Goal: Task Accomplishment & Management: Manage account settings

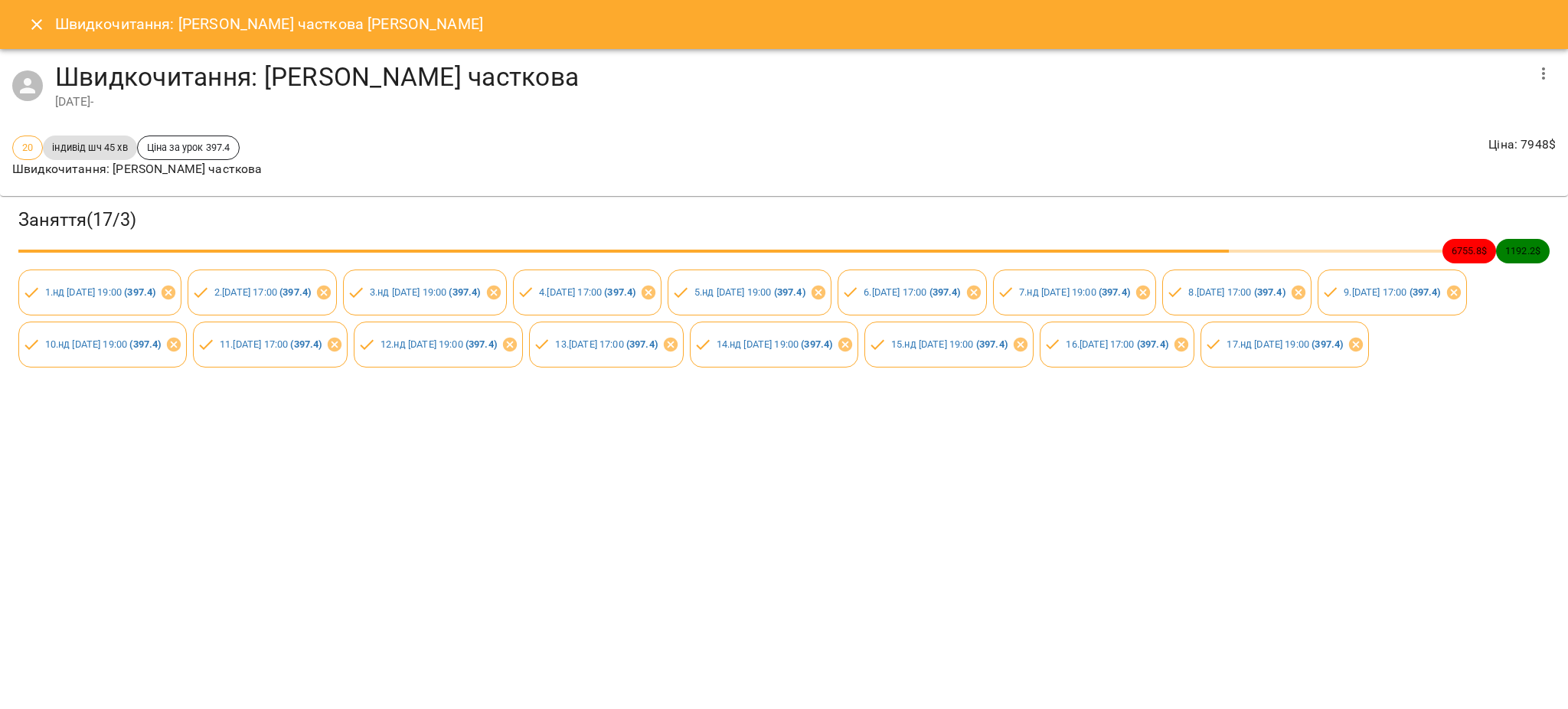
click at [28, 20] on icon "Close" at bounding box center [37, 25] width 18 height 18
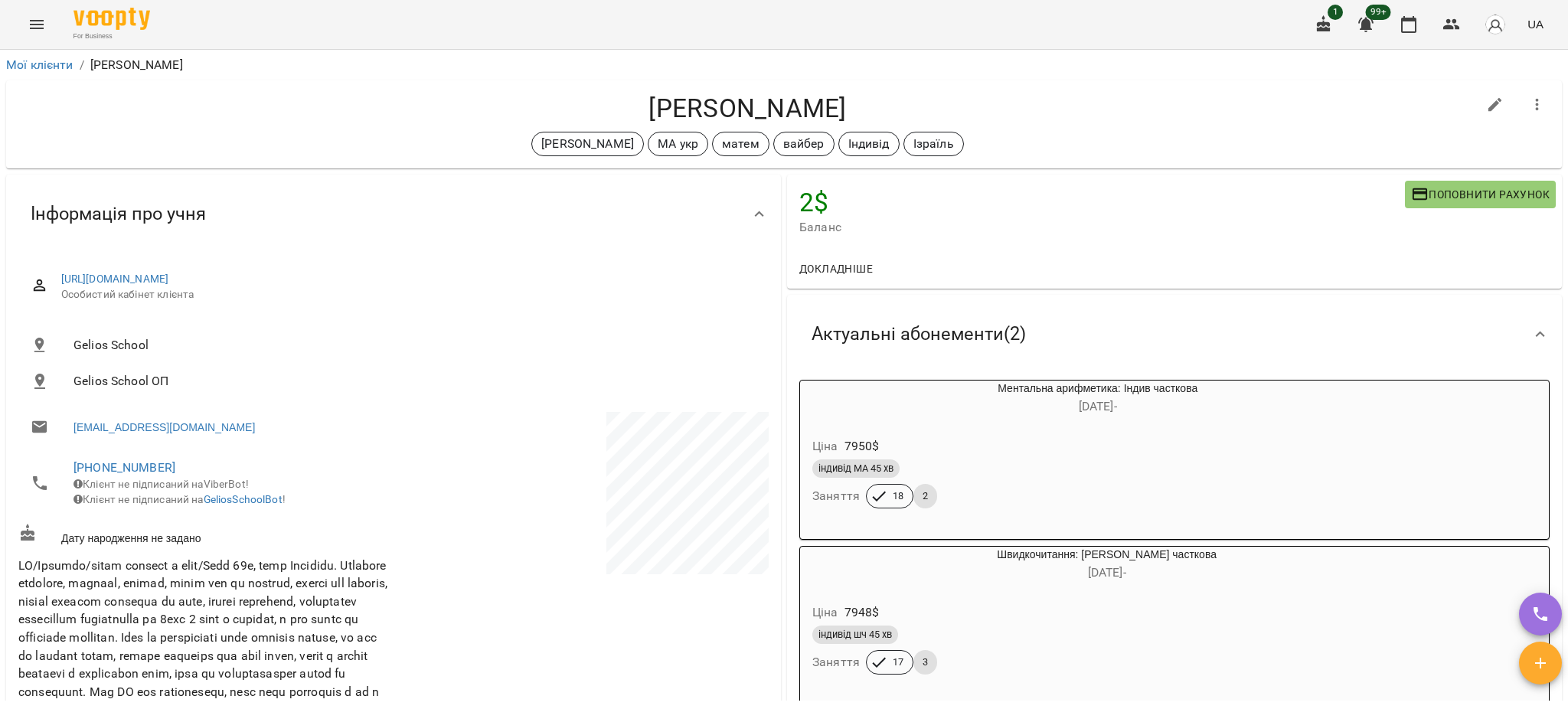
click at [38, 24] on icon "Menu" at bounding box center [36, 25] width 14 height 9
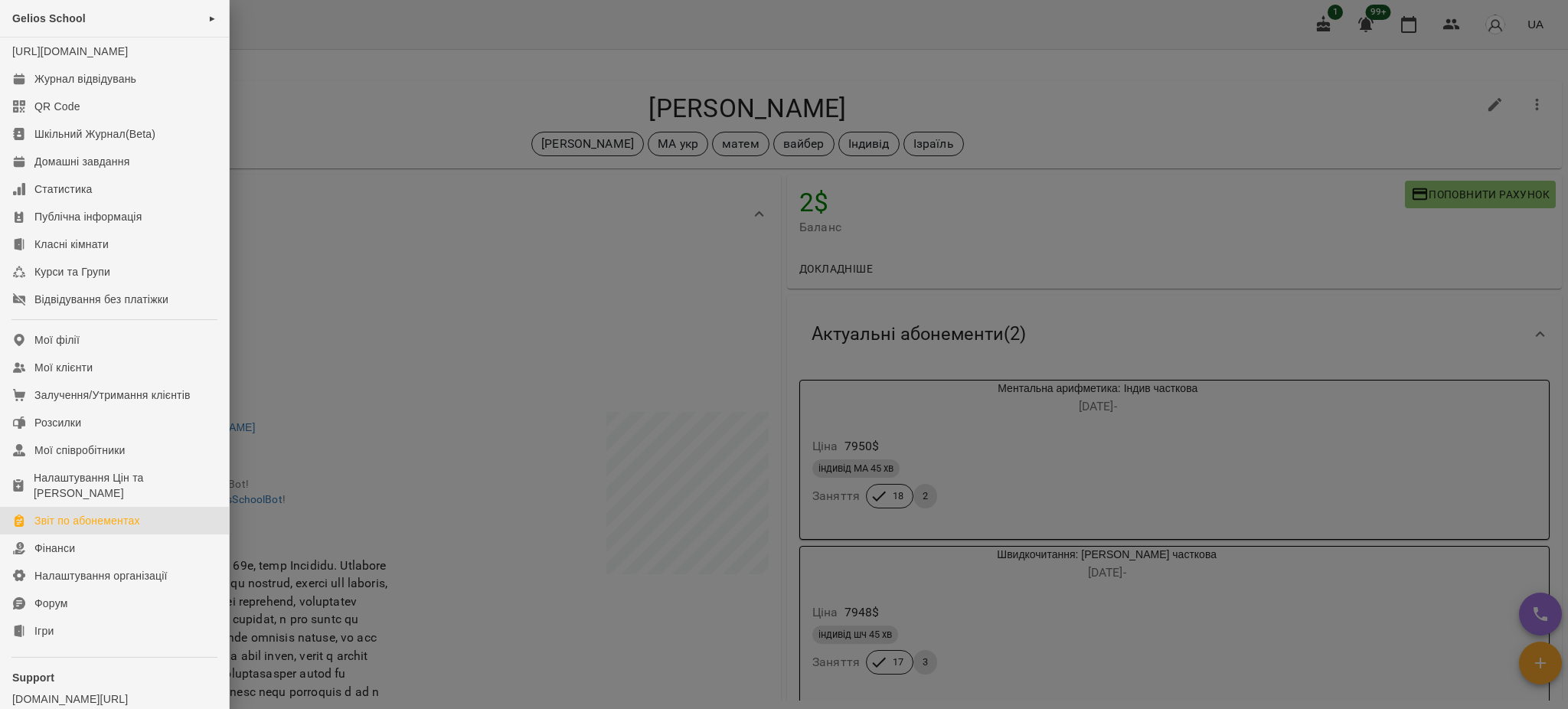
click at [79, 528] on div "Звіт по абонементах" at bounding box center [87, 520] width 106 height 16
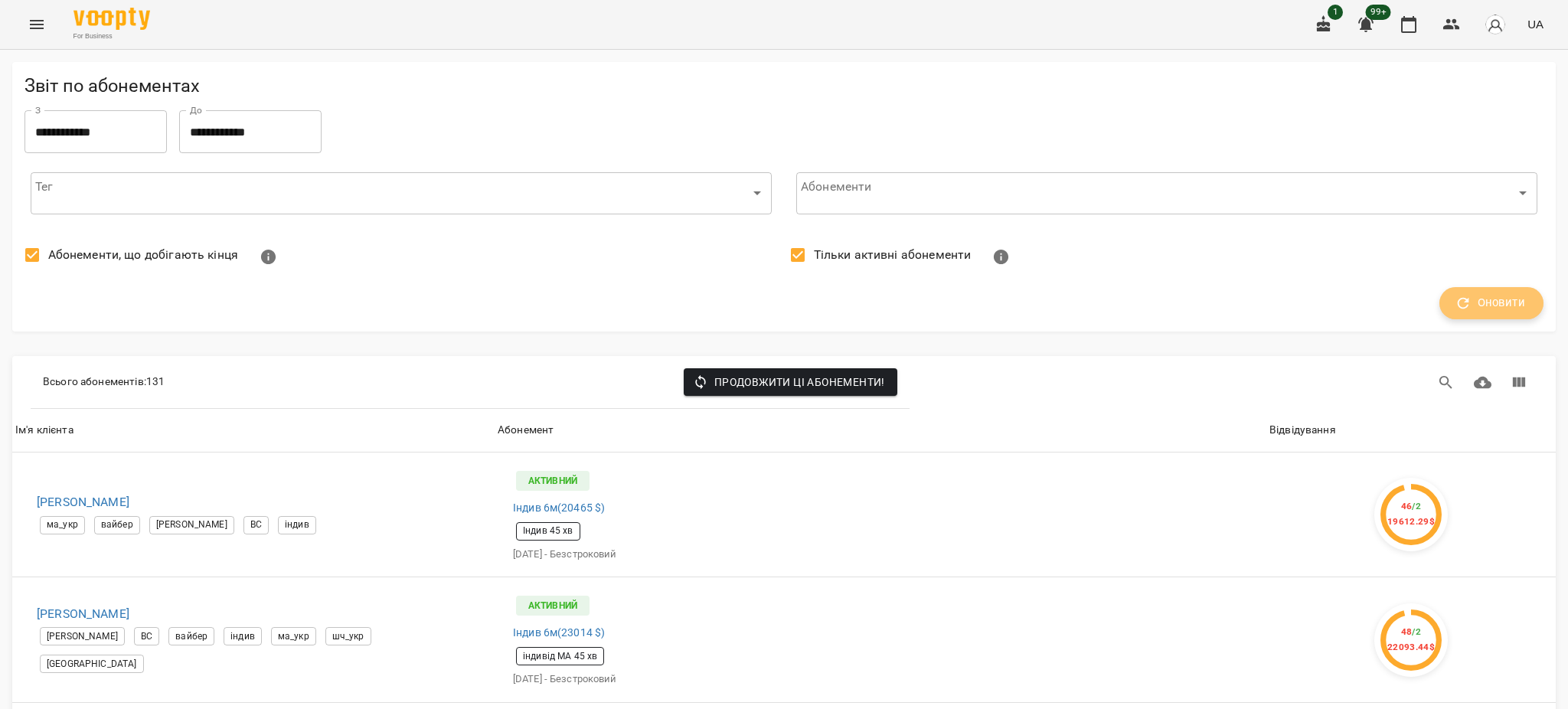
click at [1471, 305] on span "Оновити" at bounding box center [1491, 303] width 67 height 20
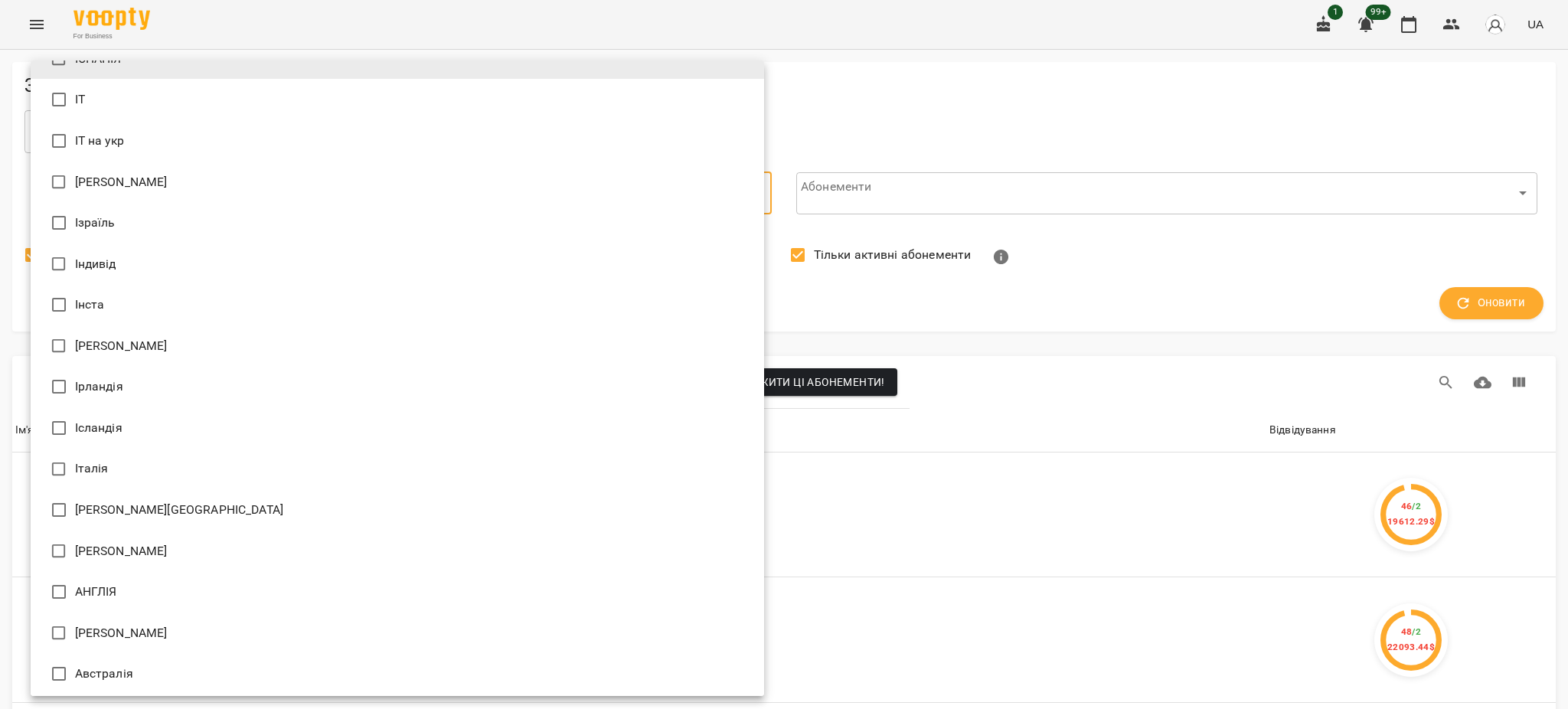
scroll to position [9879, 0]
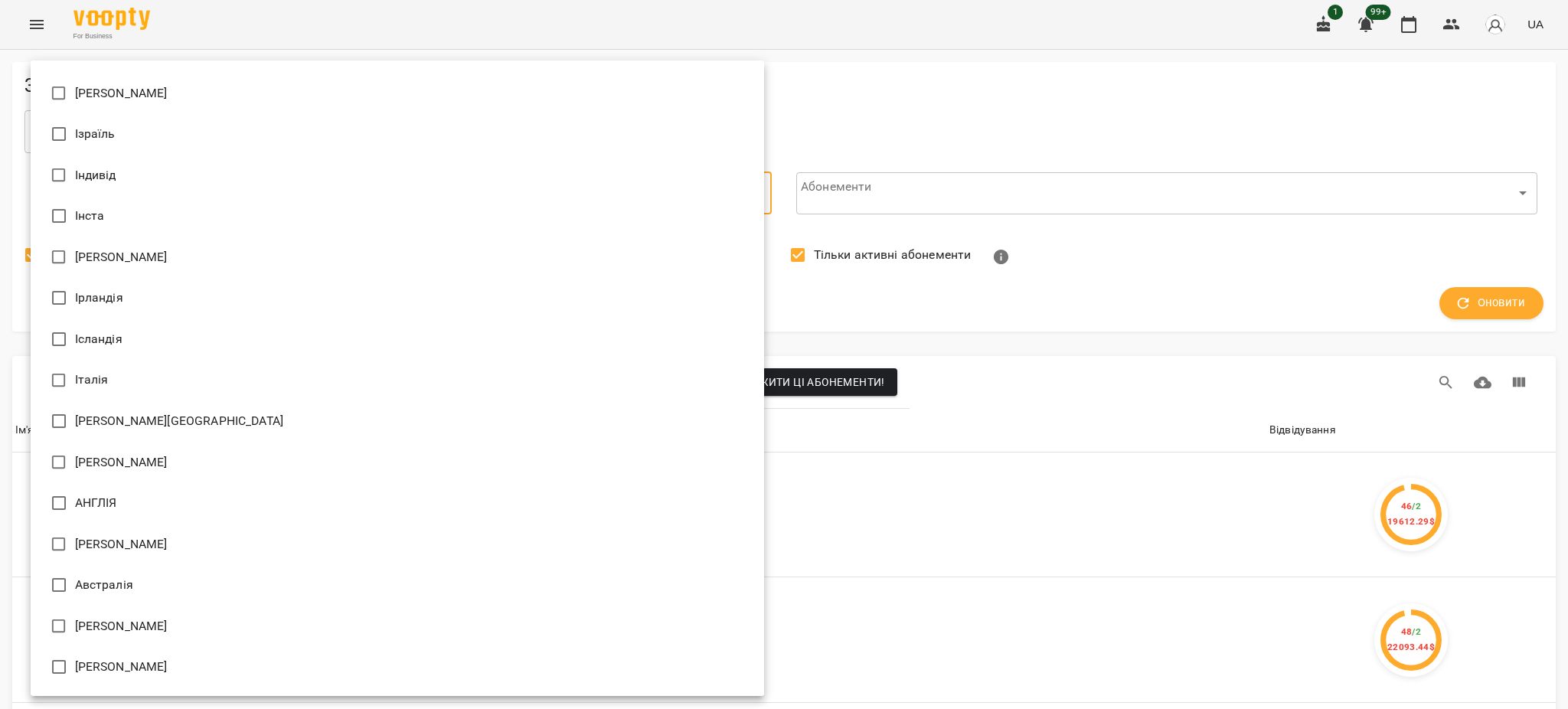
click at [92, 468] on span "[PERSON_NAME]" at bounding box center [121, 463] width 92 height 18
type input "**********"
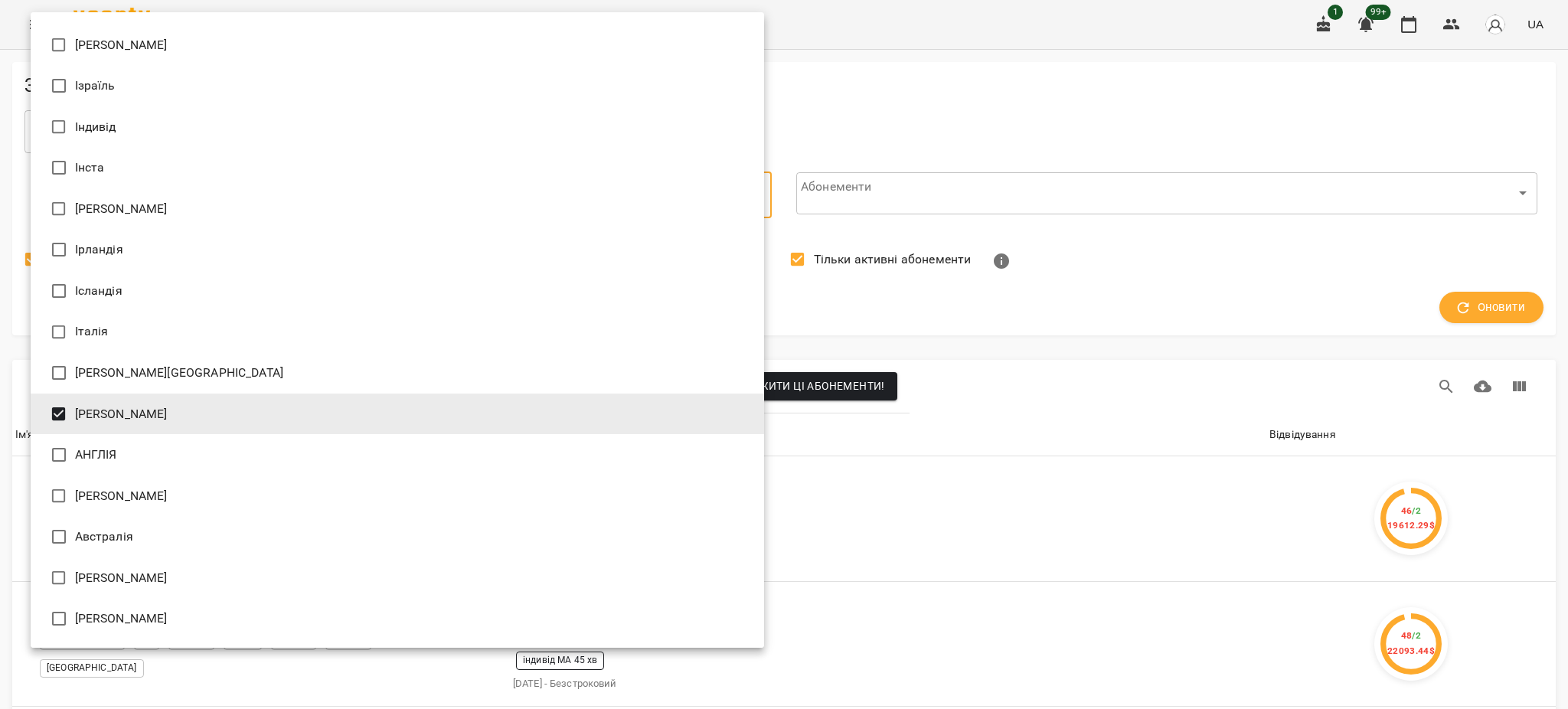
click at [1051, 89] on div at bounding box center [784, 354] width 1568 height 709
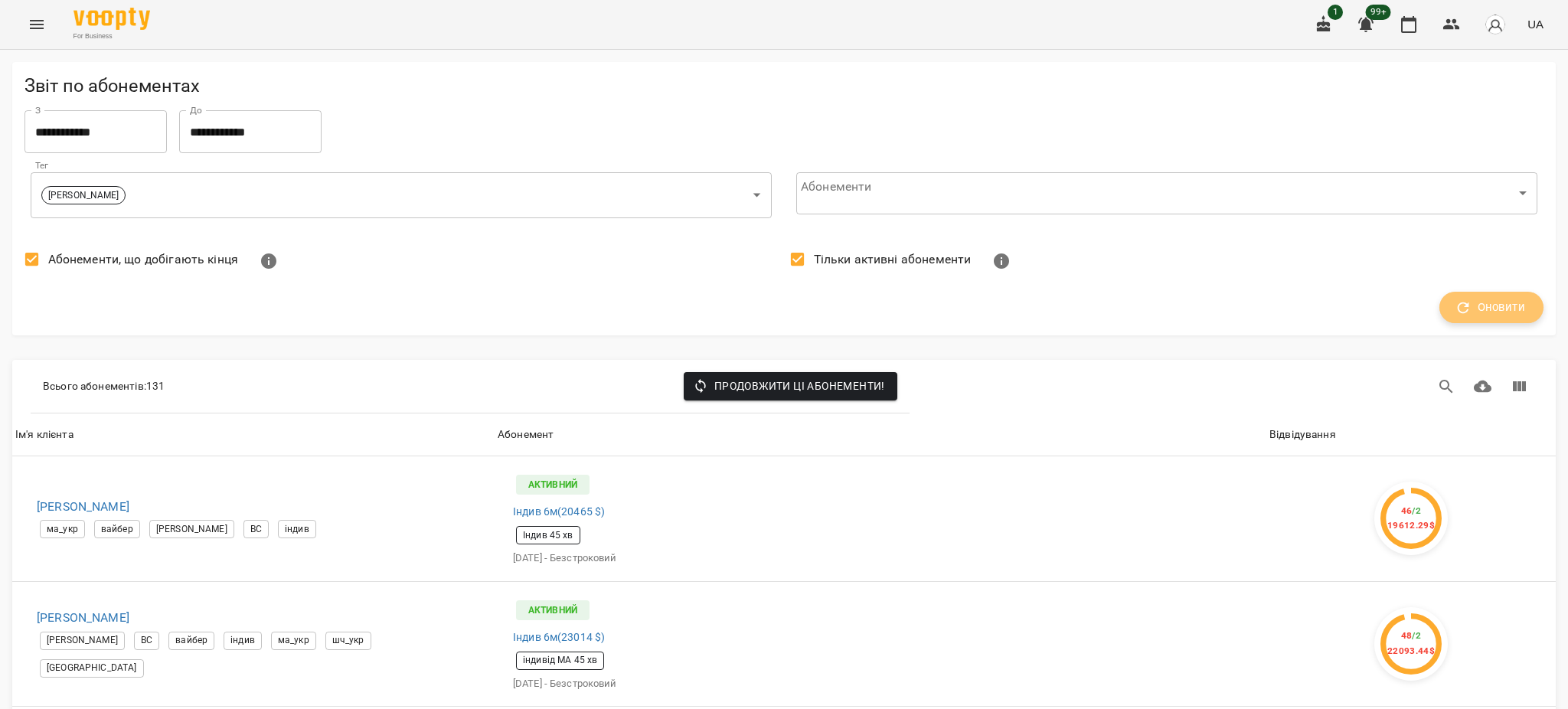
click at [1468, 316] on span "Оновити" at bounding box center [1491, 308] width 67 height 20
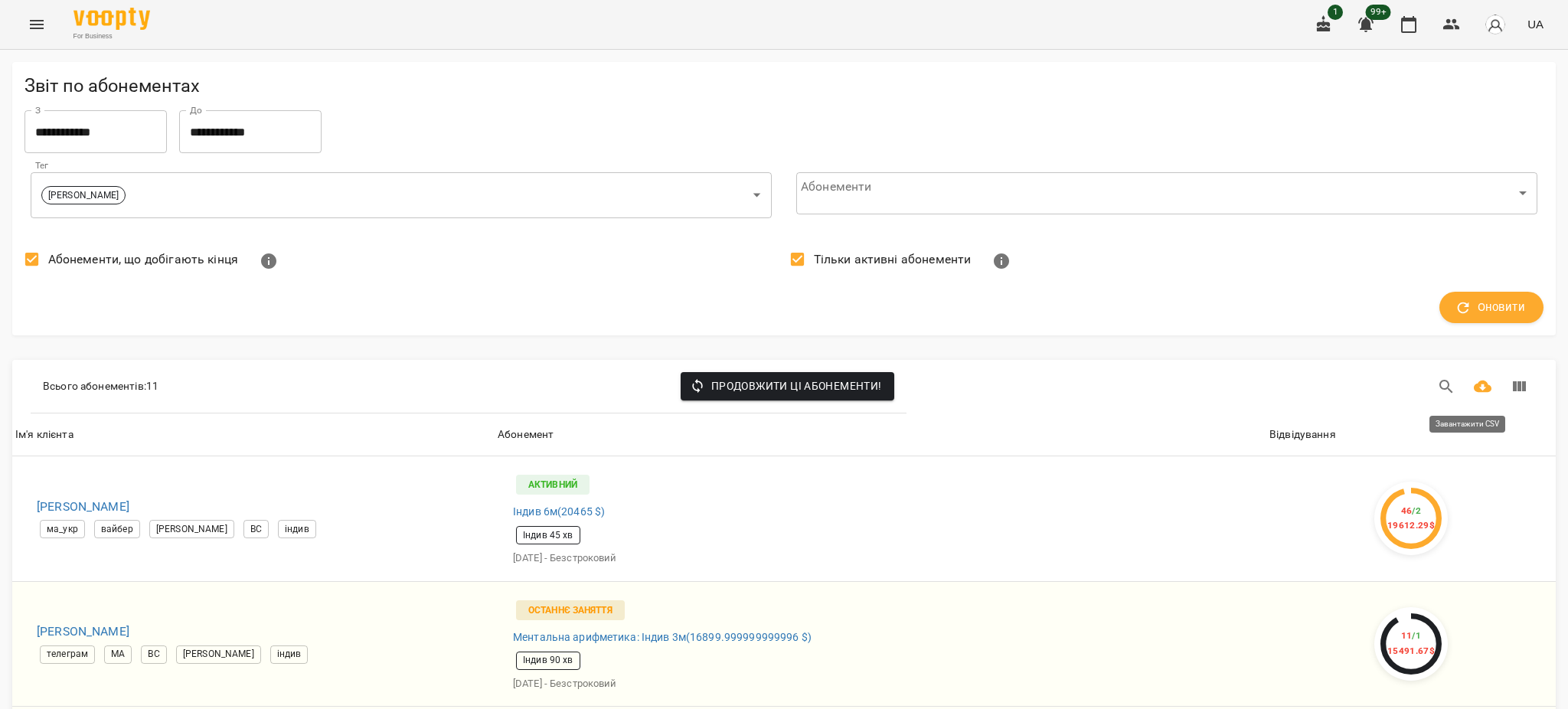
click at [1474, 391] on icon "Завантажити CSV" at bounding box center [1483, 386] width 18 height 12
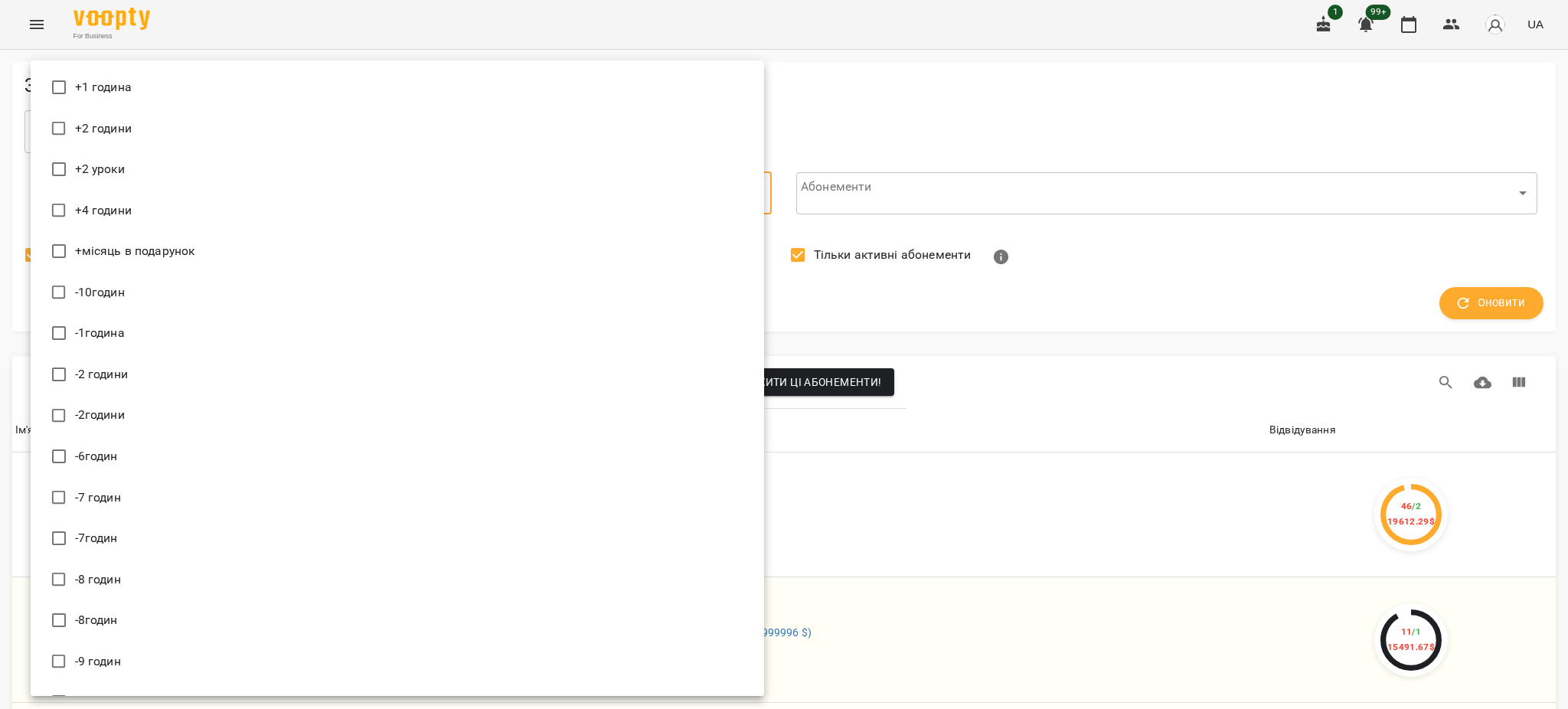
scroll to position [15459, 0]
type input "**********"
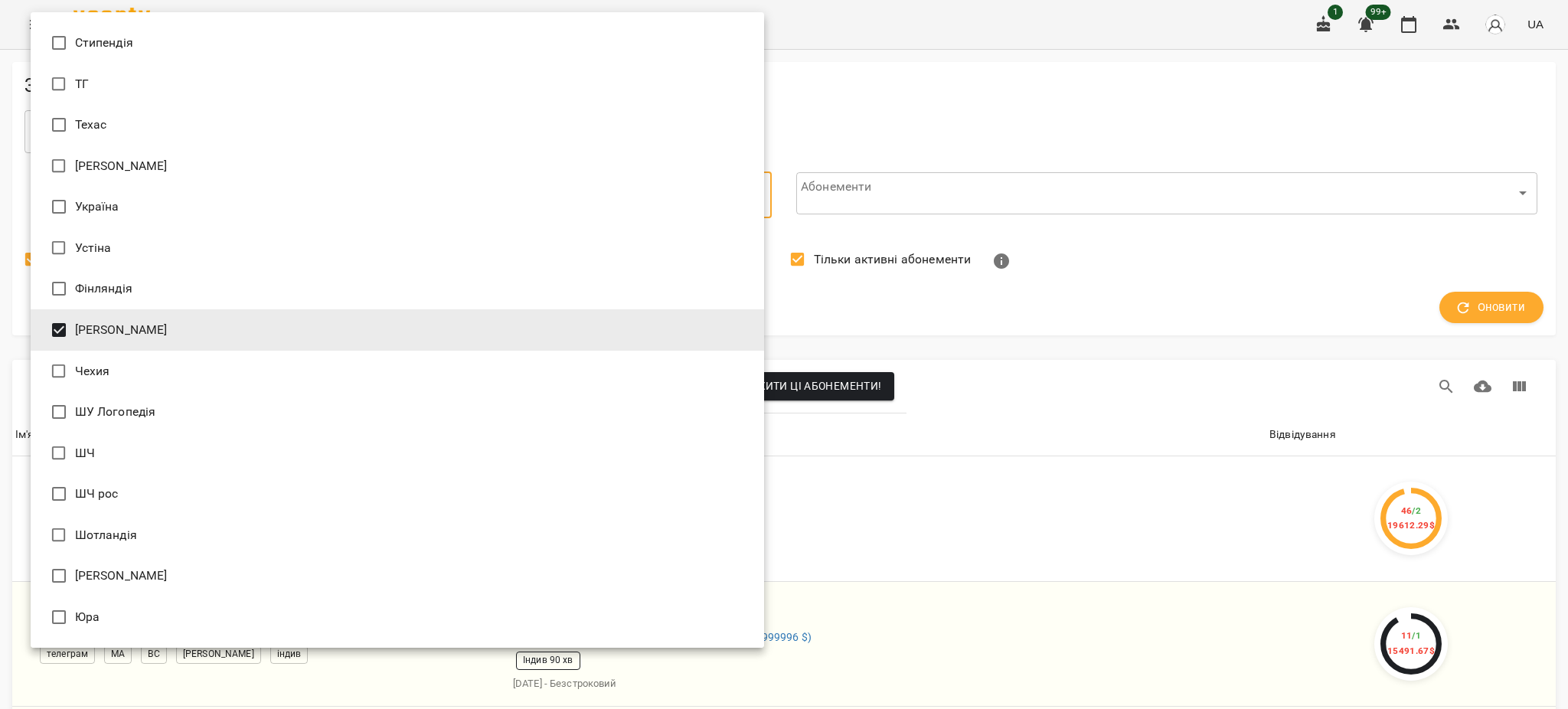
drag, startPoint x: 896, startPoint y: 111, endPoint x: 949, endPoint y: 133, distance: 57.4
click at [897, 110] on div at bounding box center [784, 354] width 1568 height 709
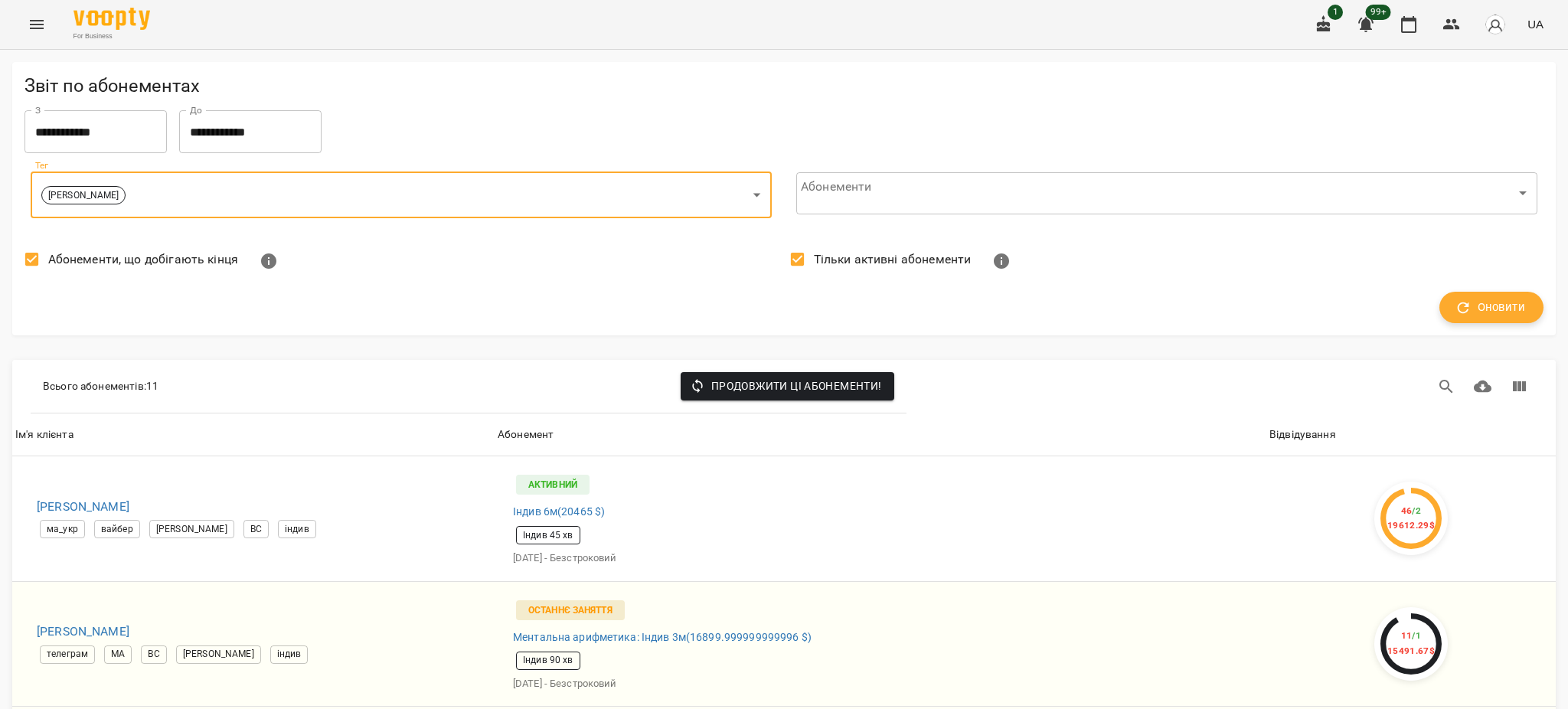
click at [1474, 308] on span "Оновити" at bounding box center [1491, 308] width 67 height 20
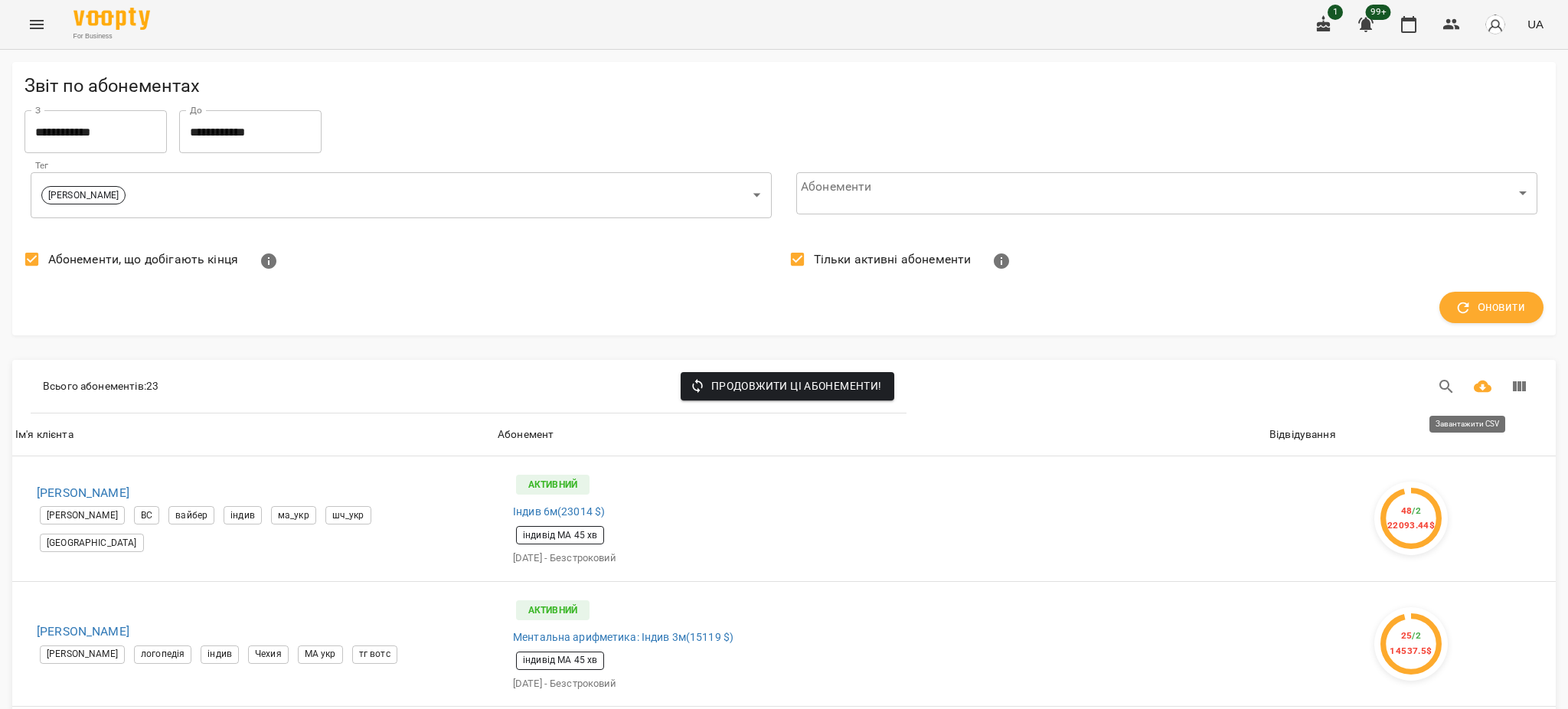
click at [1474, 386] on icon "Завантажити CSV" at bounding box center [1483, 386] width 18 height 12
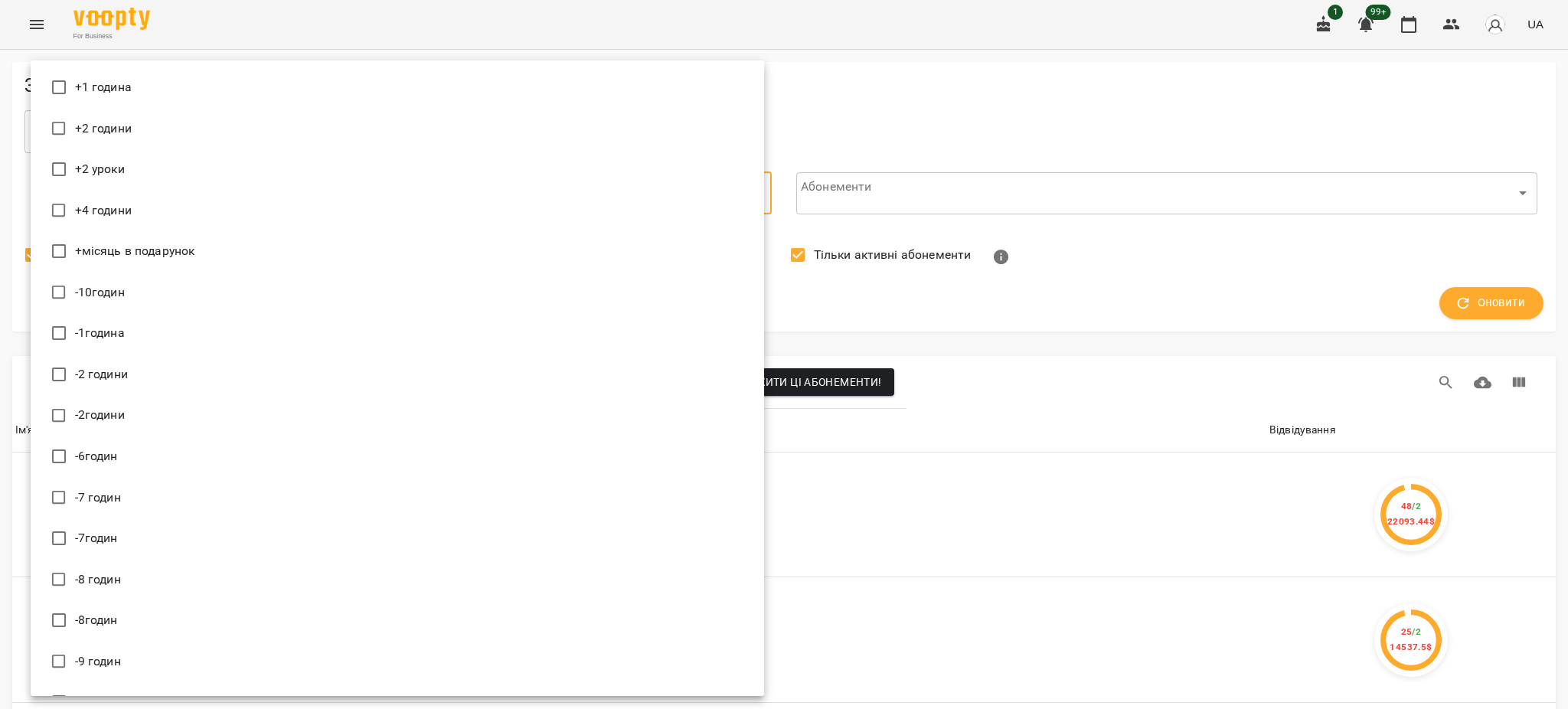
scroll to position [14721, 0]
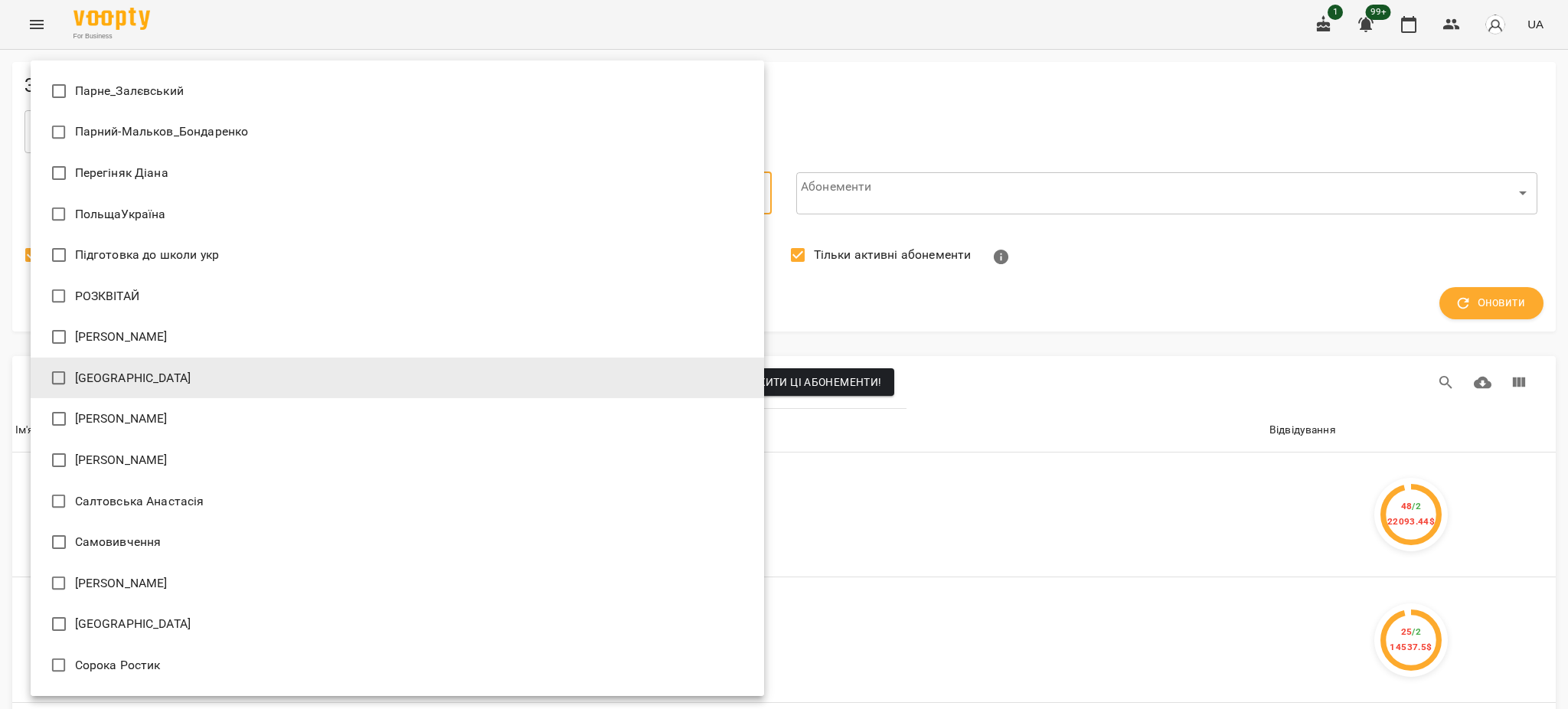
click at [100, 586] on span "Саріджа Юля" at bounding box center [121, 584] width 92 height 18
type input "**********"
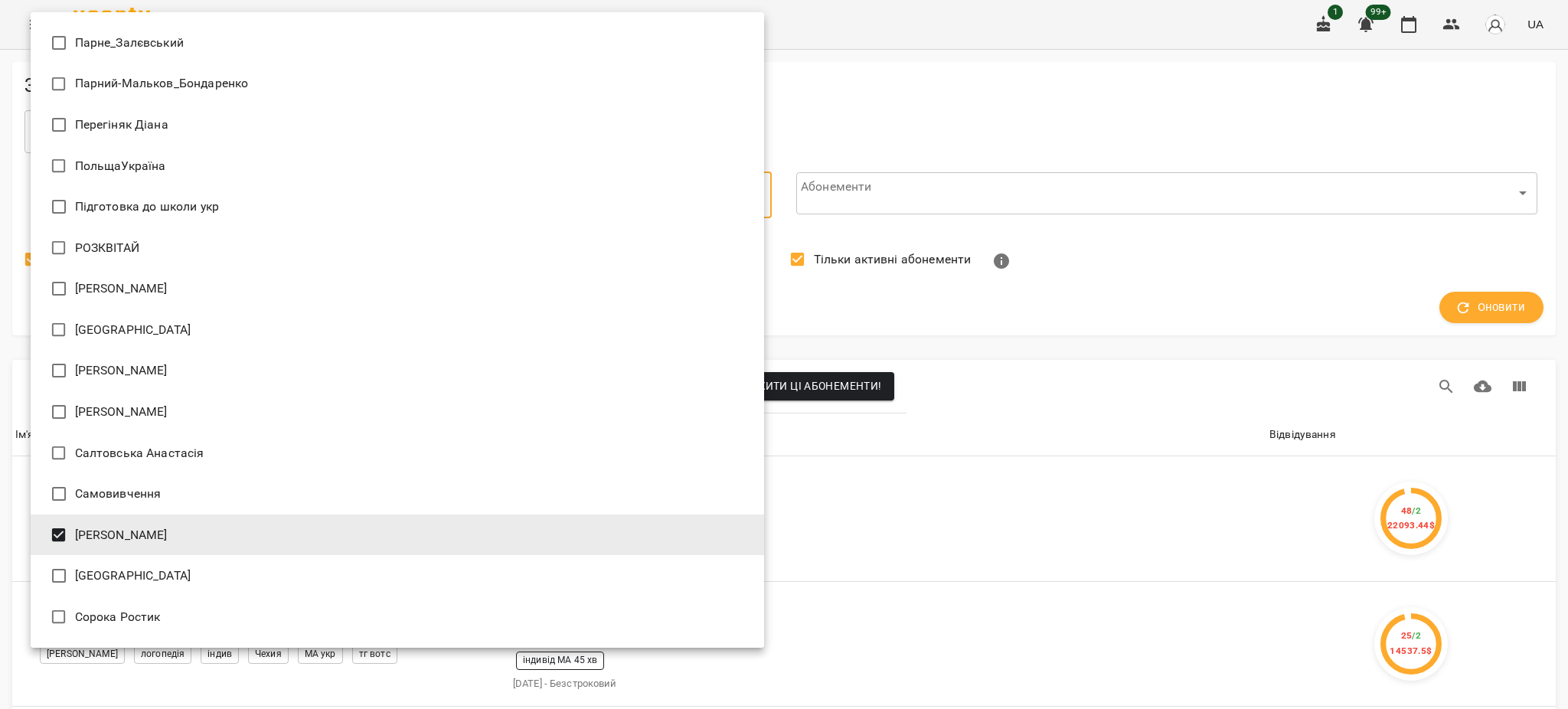
click at [988, 90] on div at bounding box center [784, 354] width 1568 height 709
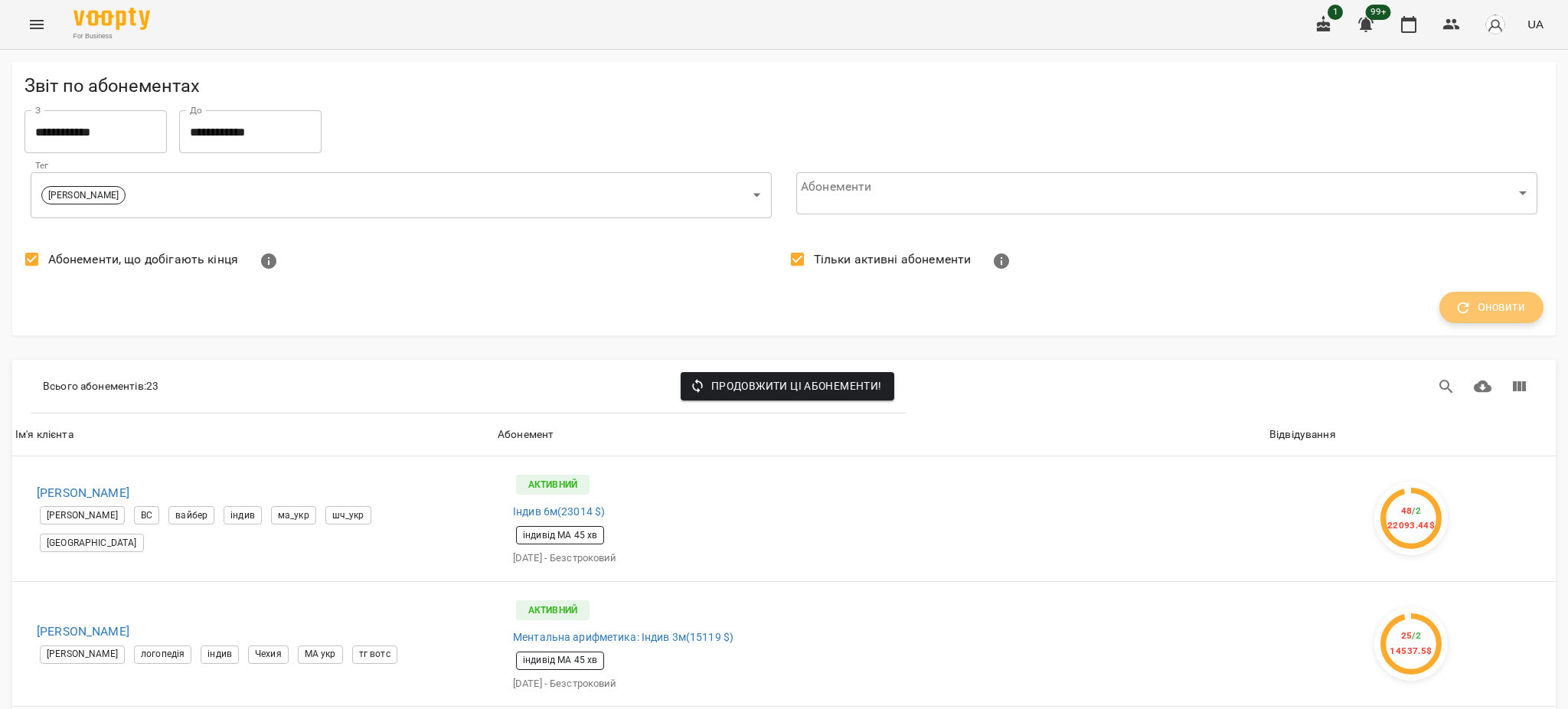
click at [1465, 314] on span "Оновити" at bounding box center [1491, 308] width 67 height 20
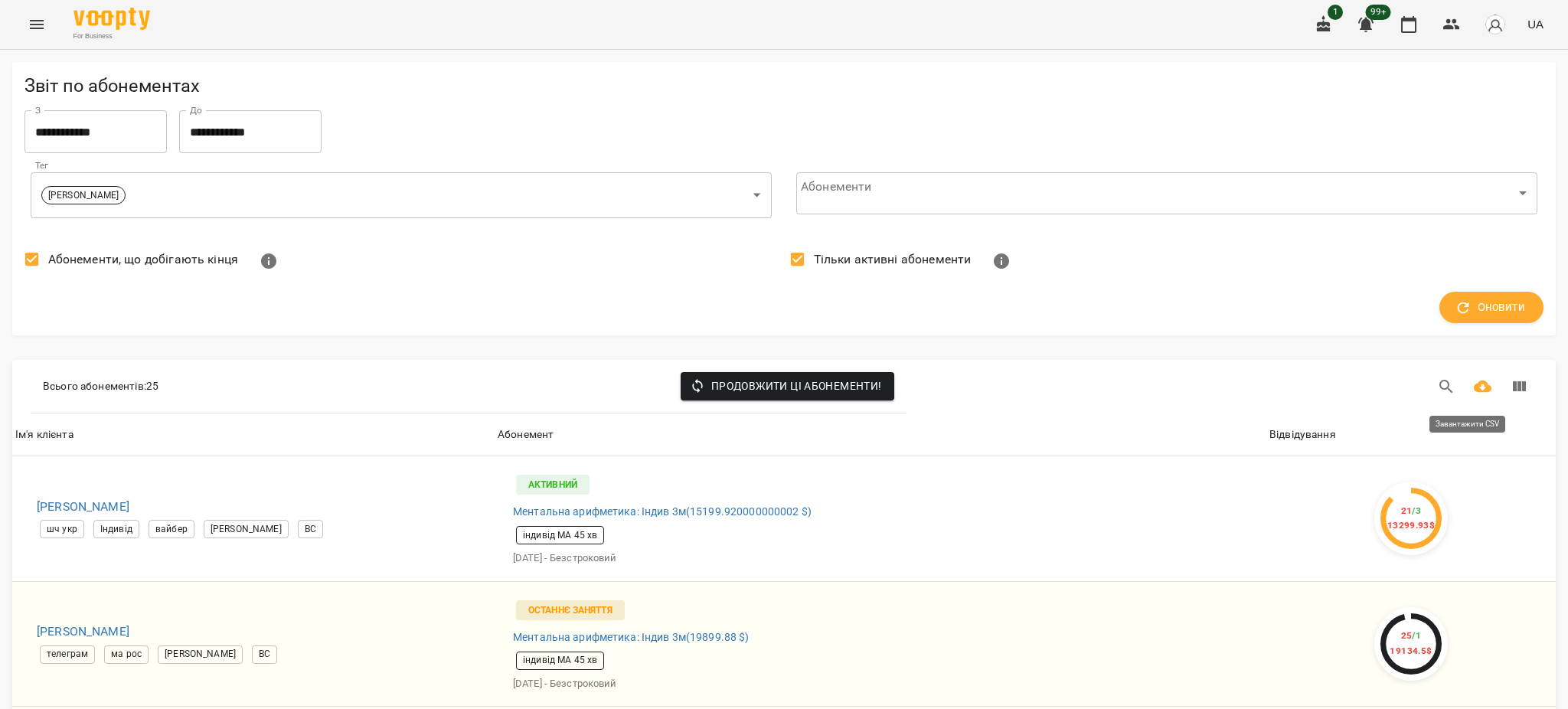
click at [1474, 385] on icon "Завантажити CSV" at bounding box center [1483, 386] width 18 height 12
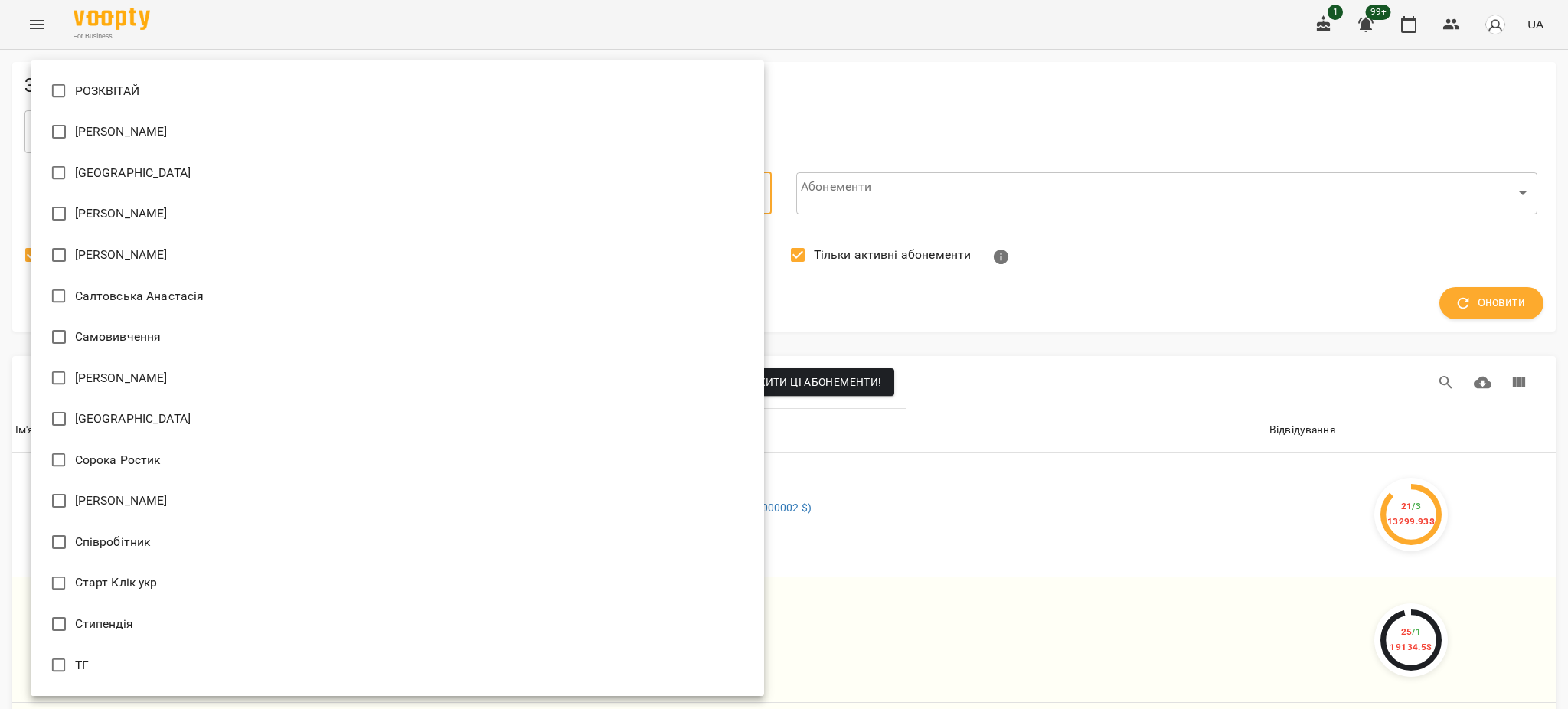
scroll to position [0, 0]
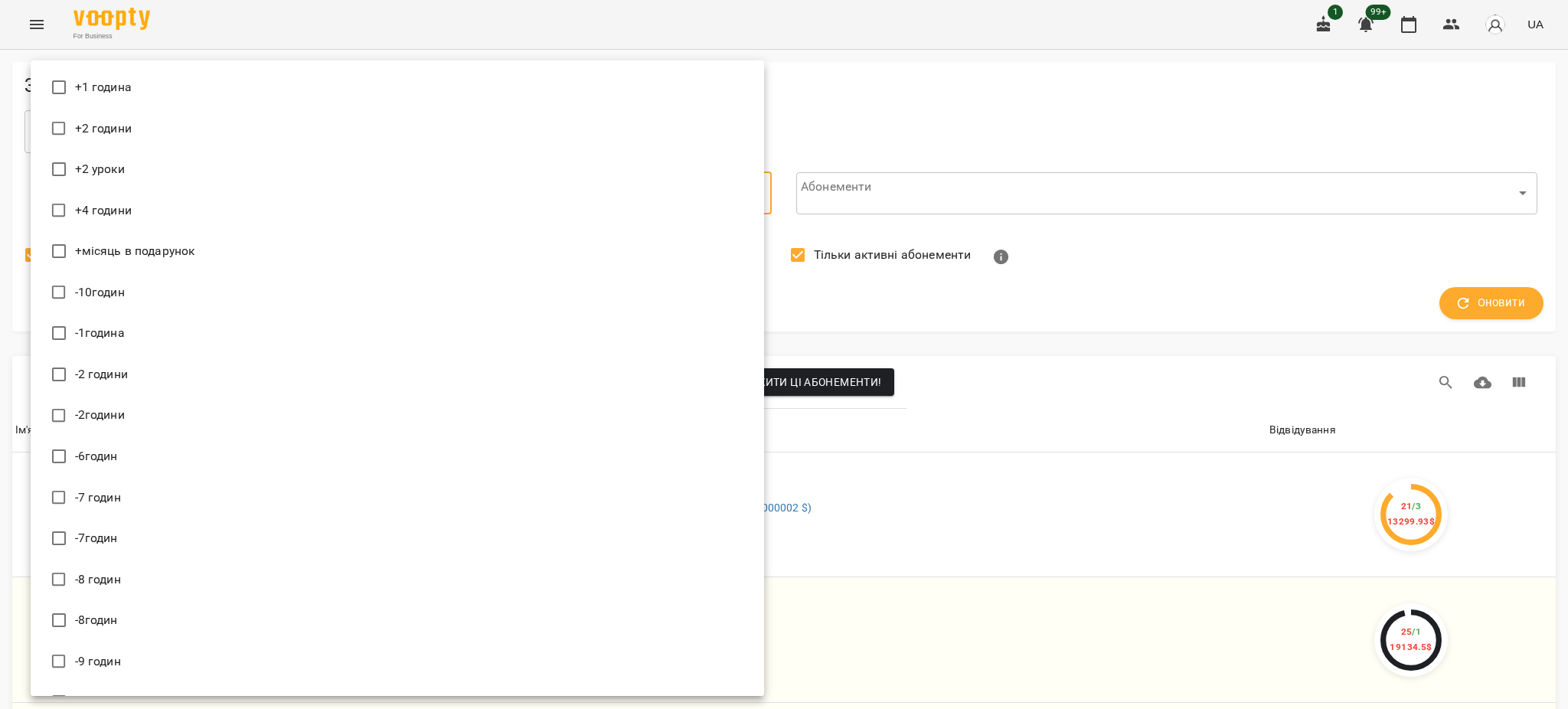
type input "*******"
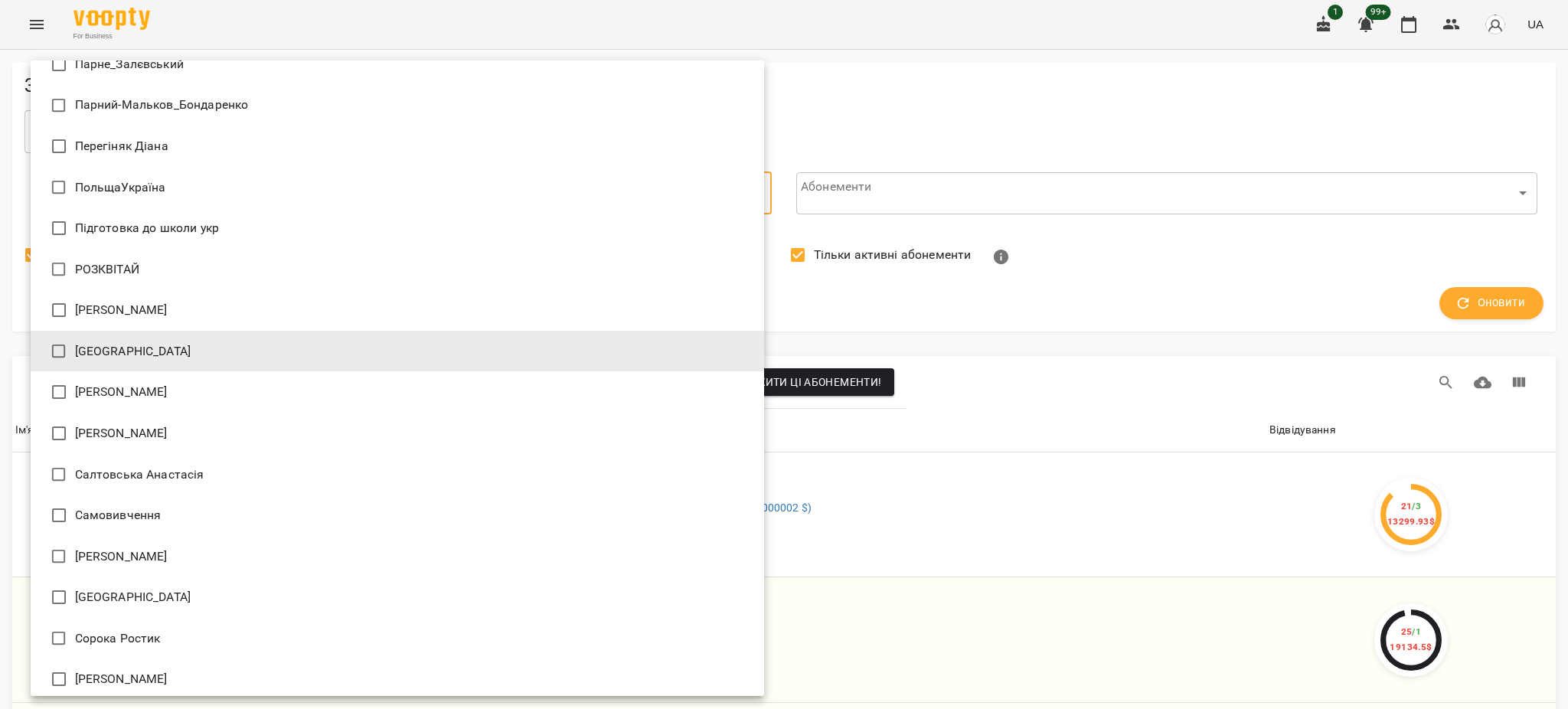
scroll to position [14823, 0]
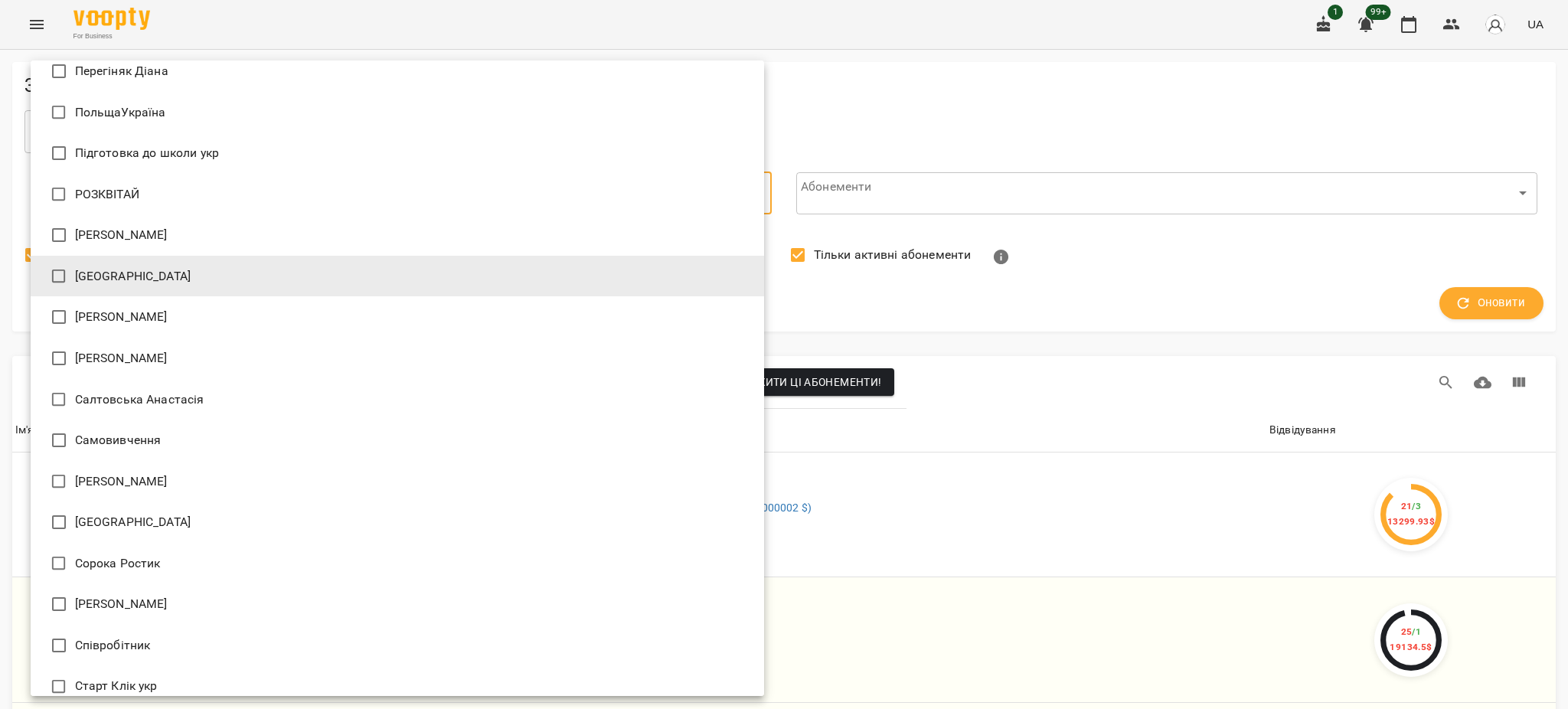
click at [127, 611] on span "Сорока Христина" at bounding box center [121, 604] width 92 height 18
type input "**********"
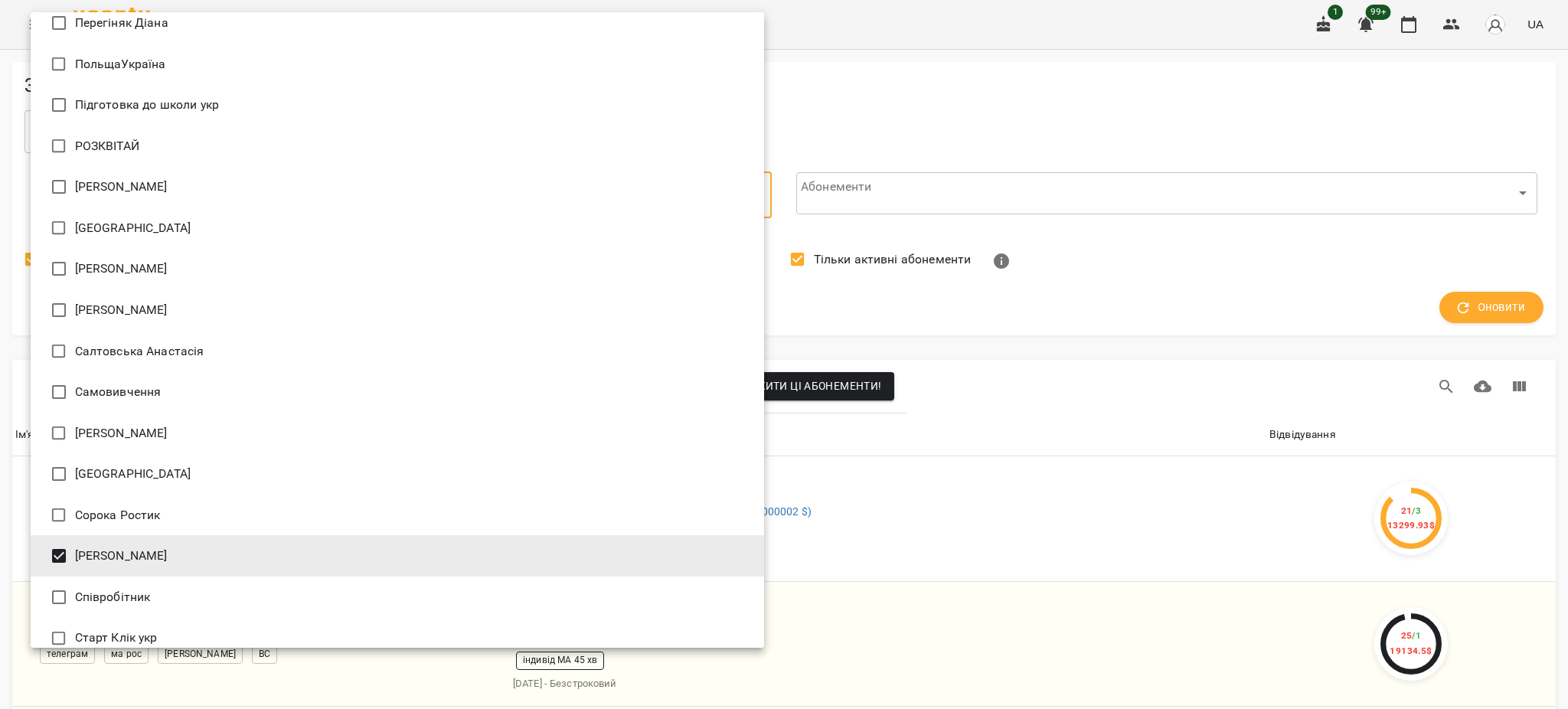
click at [1055, 106] on div at bounding box center [784, 354] width 1568 height 709
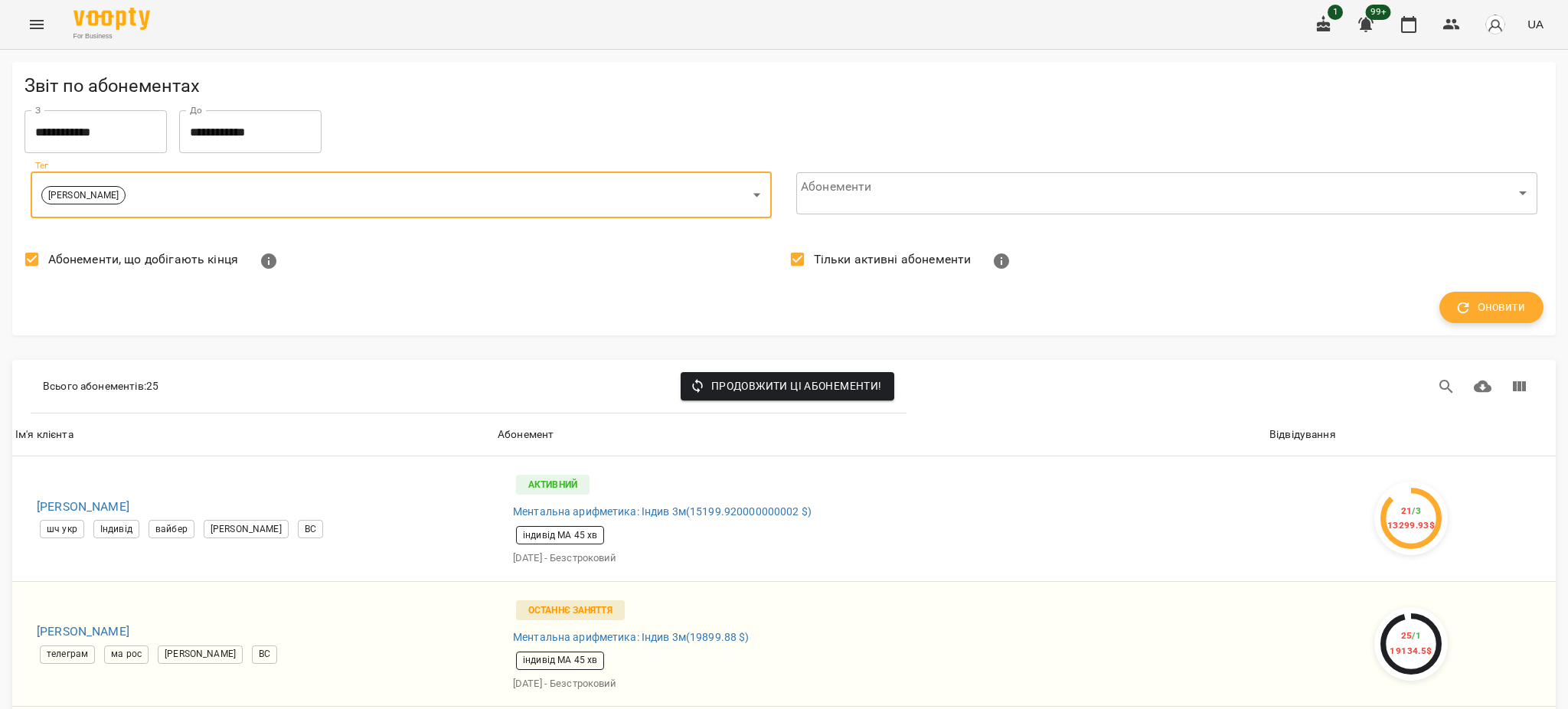
click at [1471, 308] on span "Оновити" at bounding box center [1491, 308] width 67 height 20
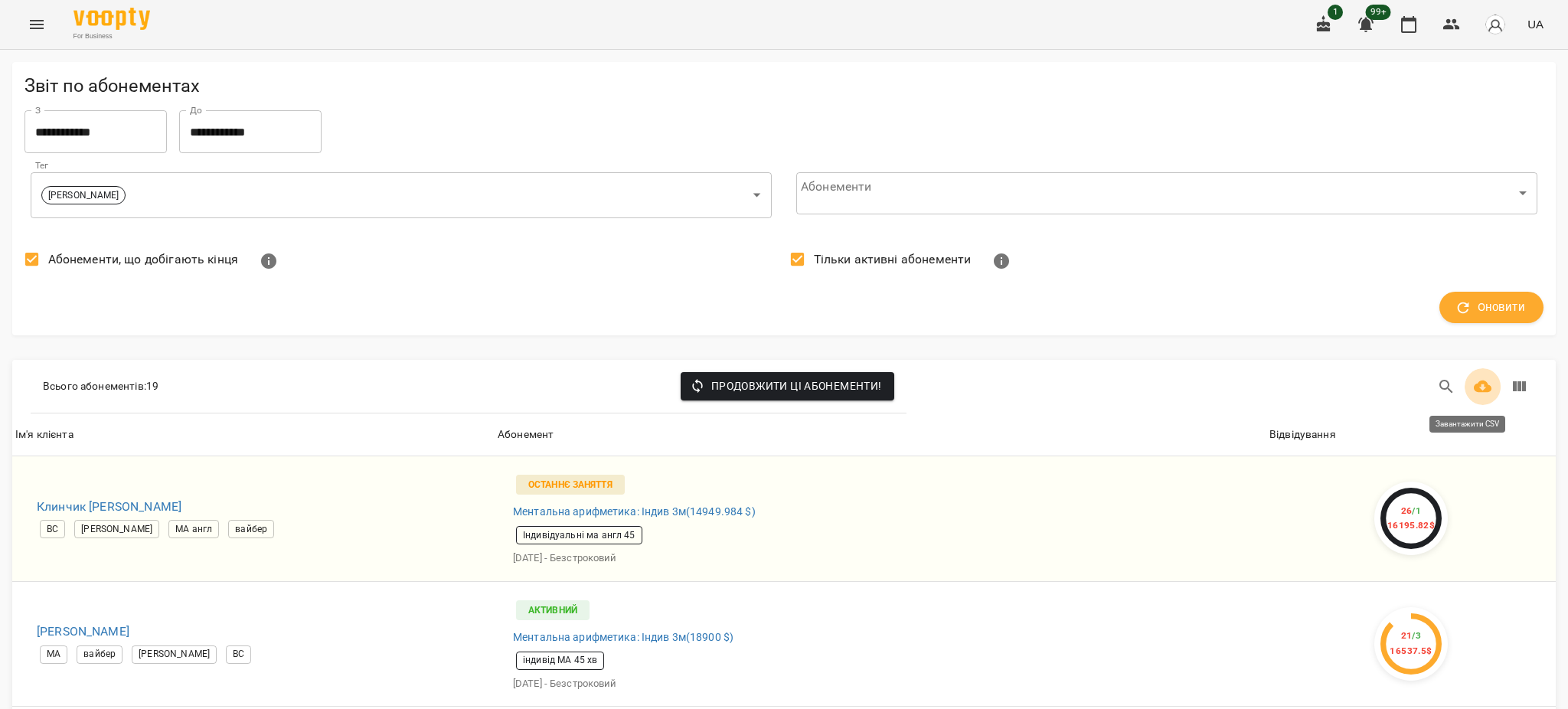
click at [1474, 388] on icon "Завантажити CSV" at bounding box center [1483, 386] width 18 height 12
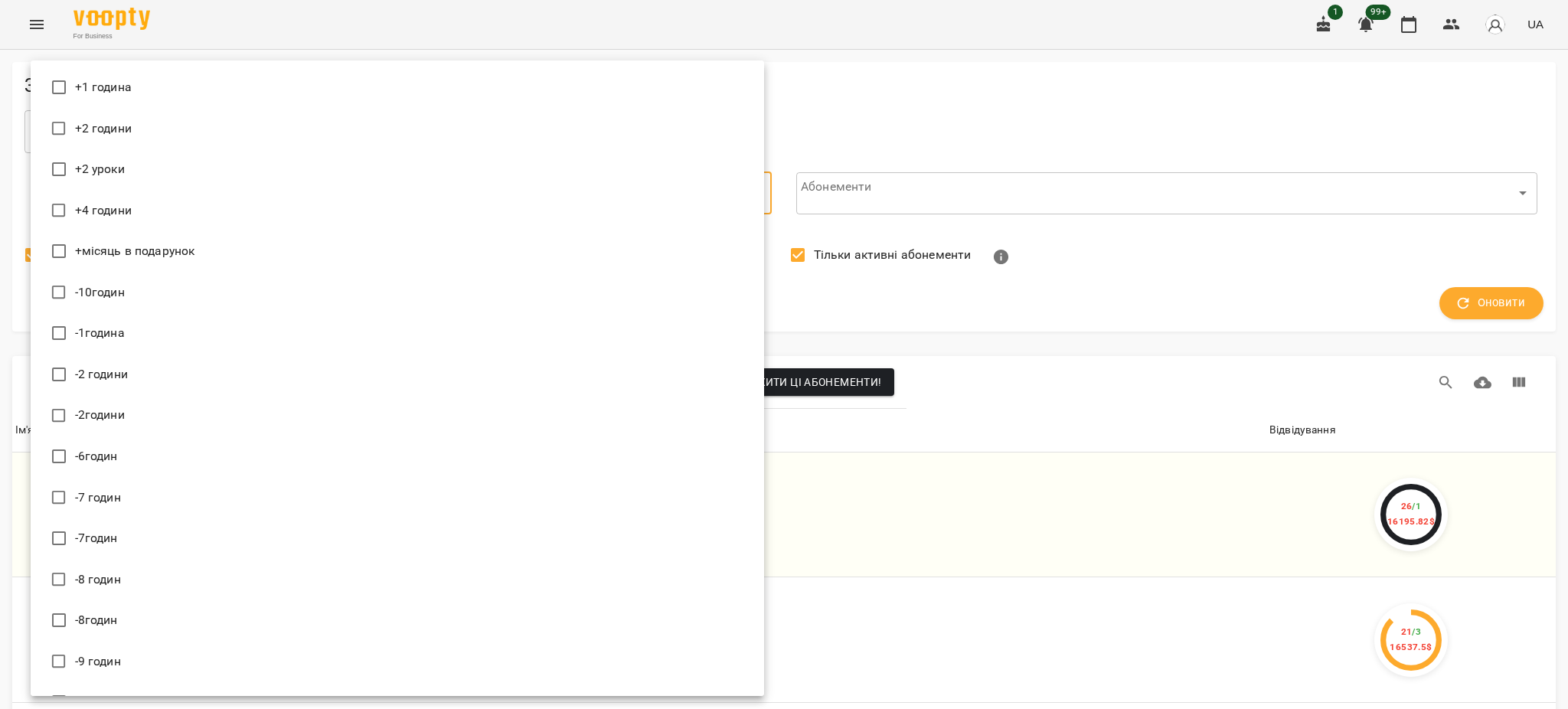
scroll to position [11563, 0]
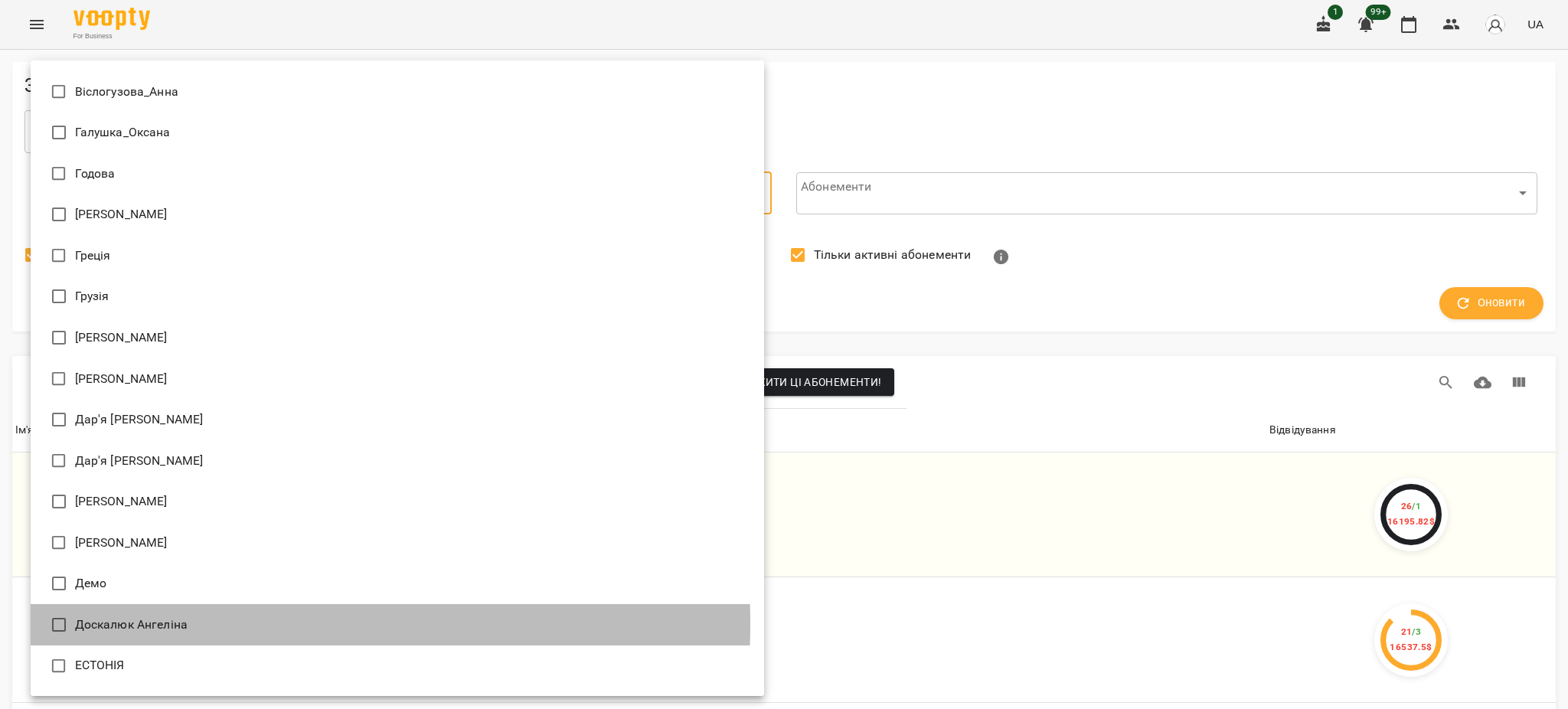
click at [129, 623] on span "Доскалюк Ангеліна" at bounding box center [131, 625] width 113 height 18
type input "**********"
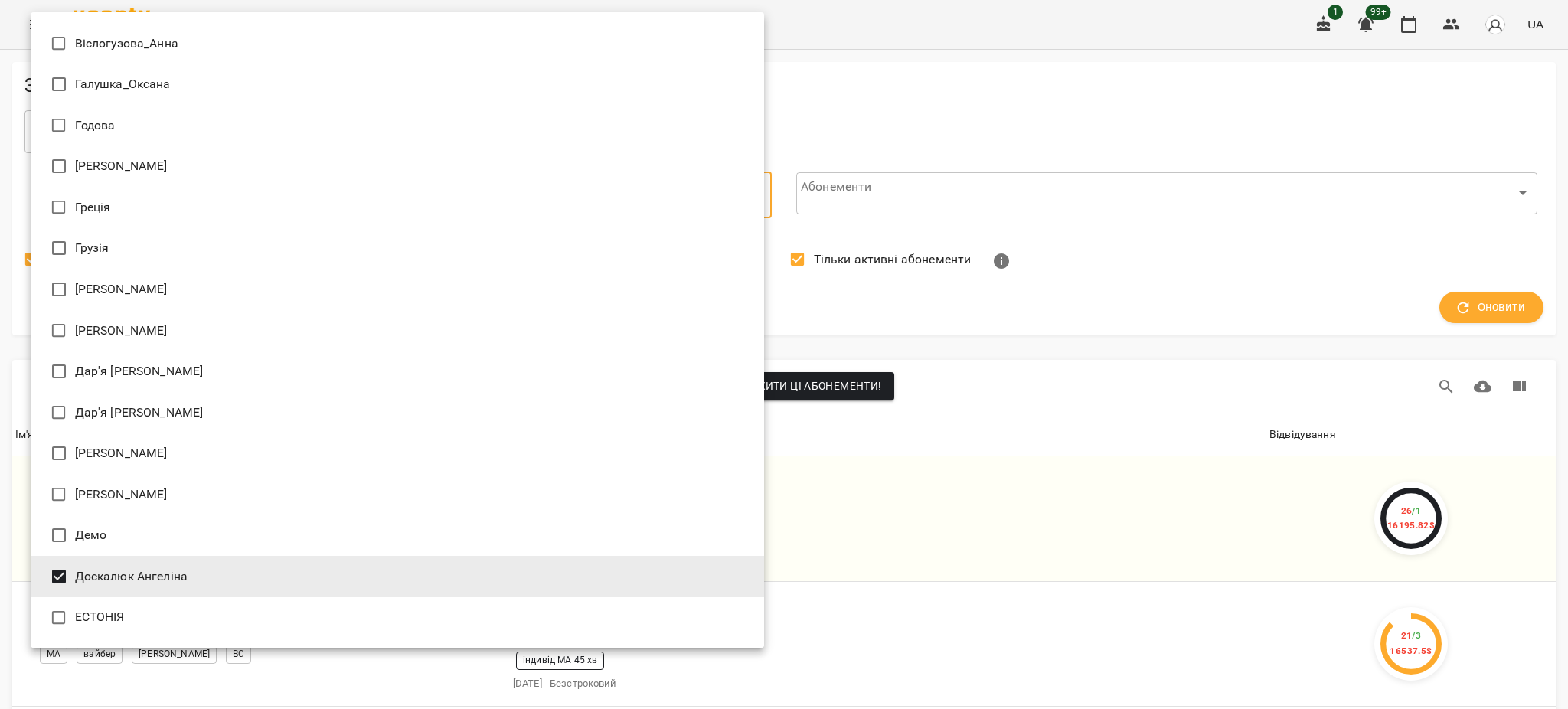
click at [942, 129] on div at bounding box center [784, 354] width 1568 height 709
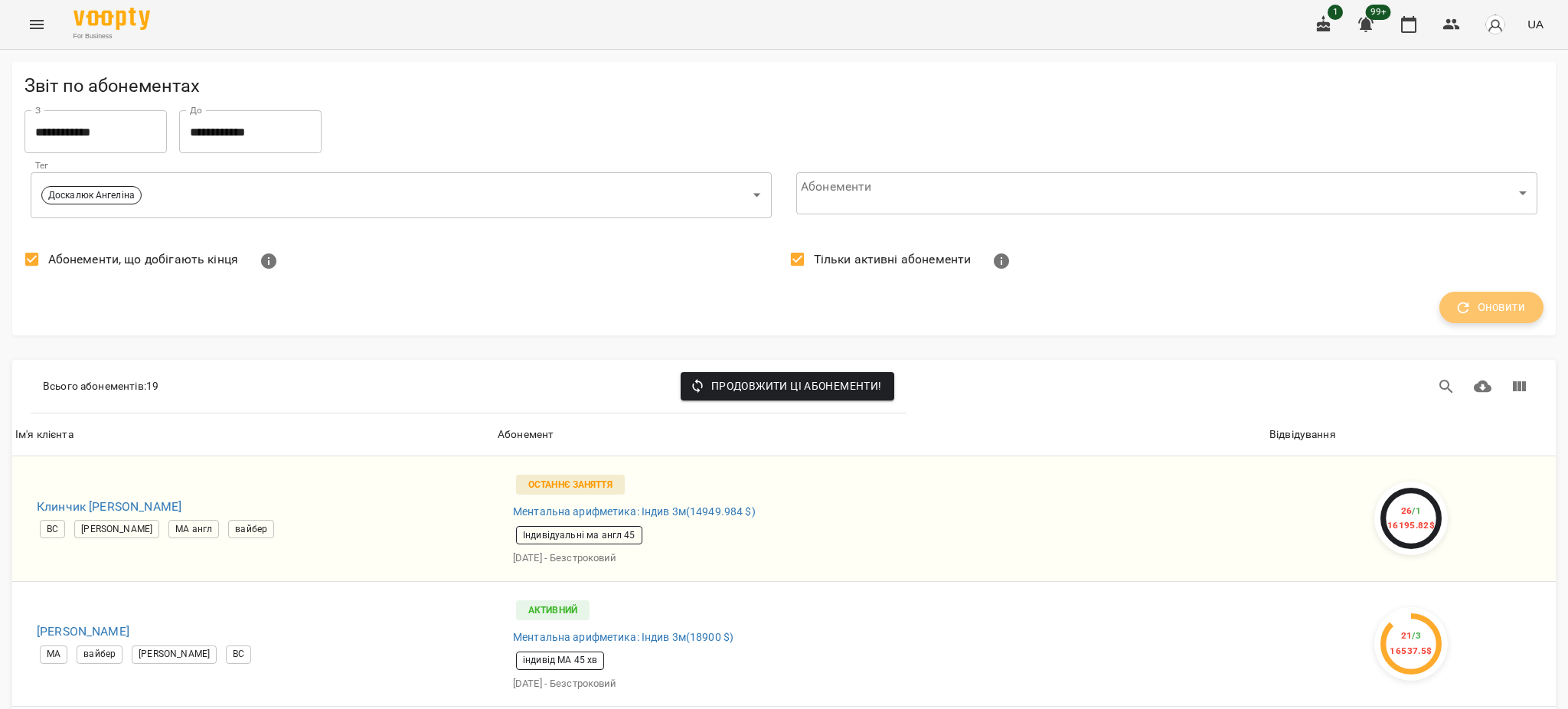
click at [1490, 314] on span "Оновити" at bounding box center [1491, 308] width 67 height 20
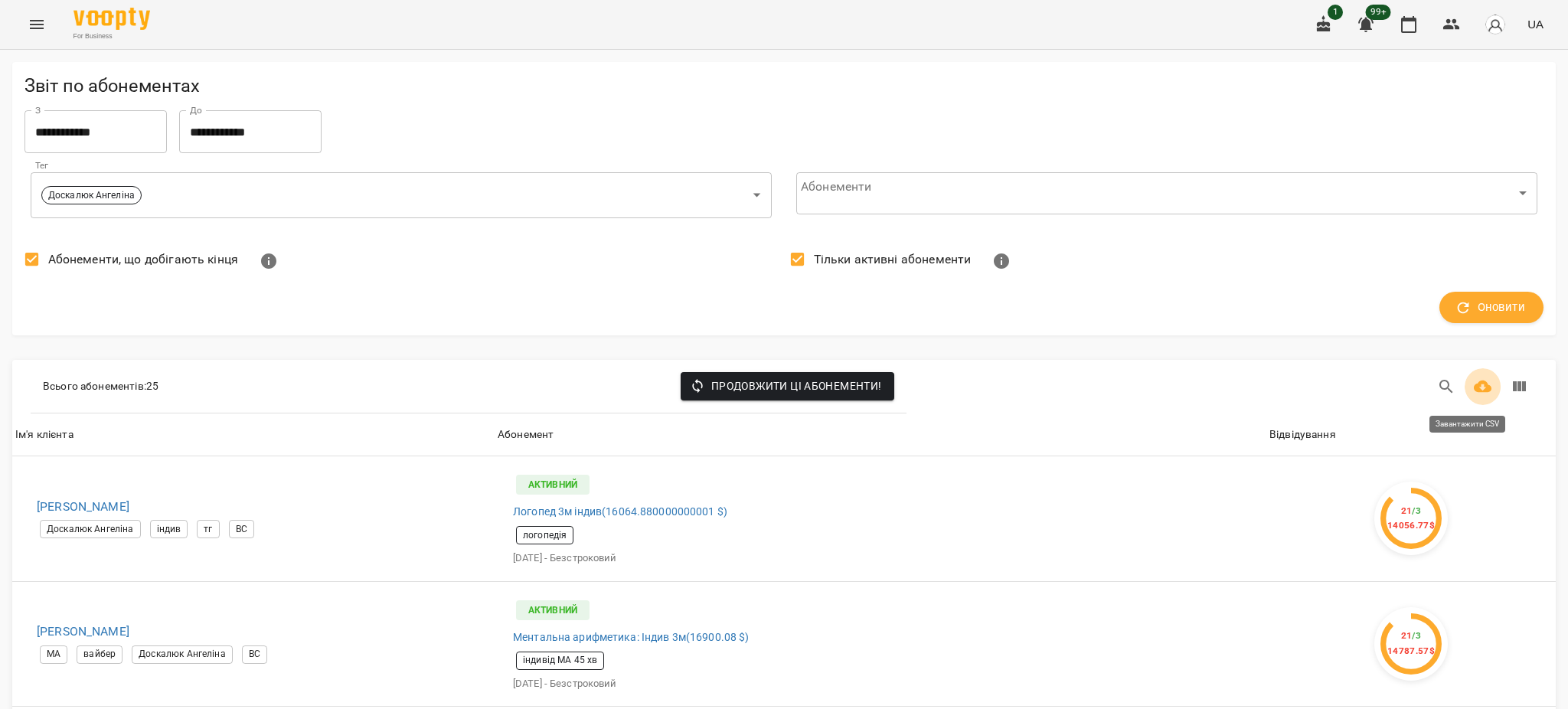
click at [1474, 384] on icon "Завантажити CSV" at bounding box center [1483, 386] width 18 height 12
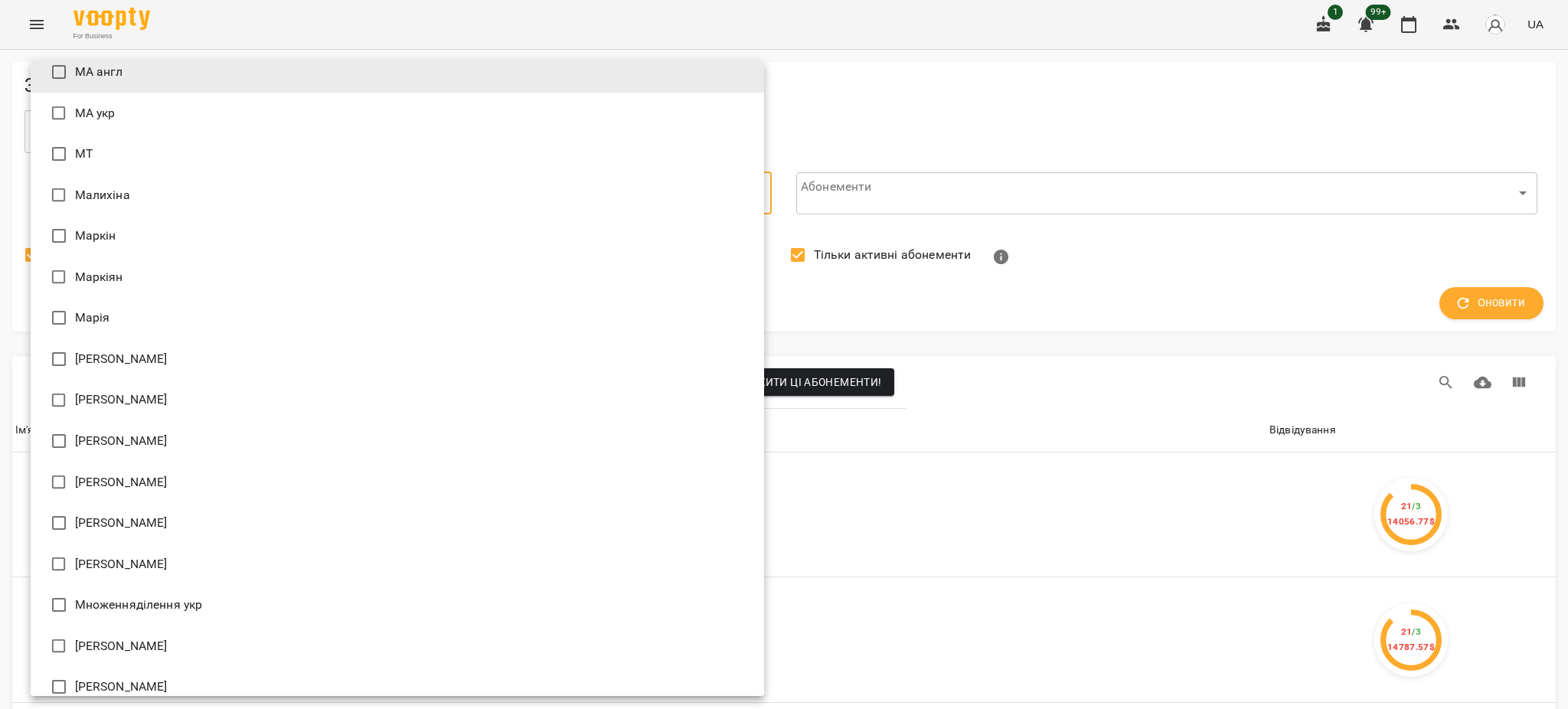
scroll to position [13983, 0]
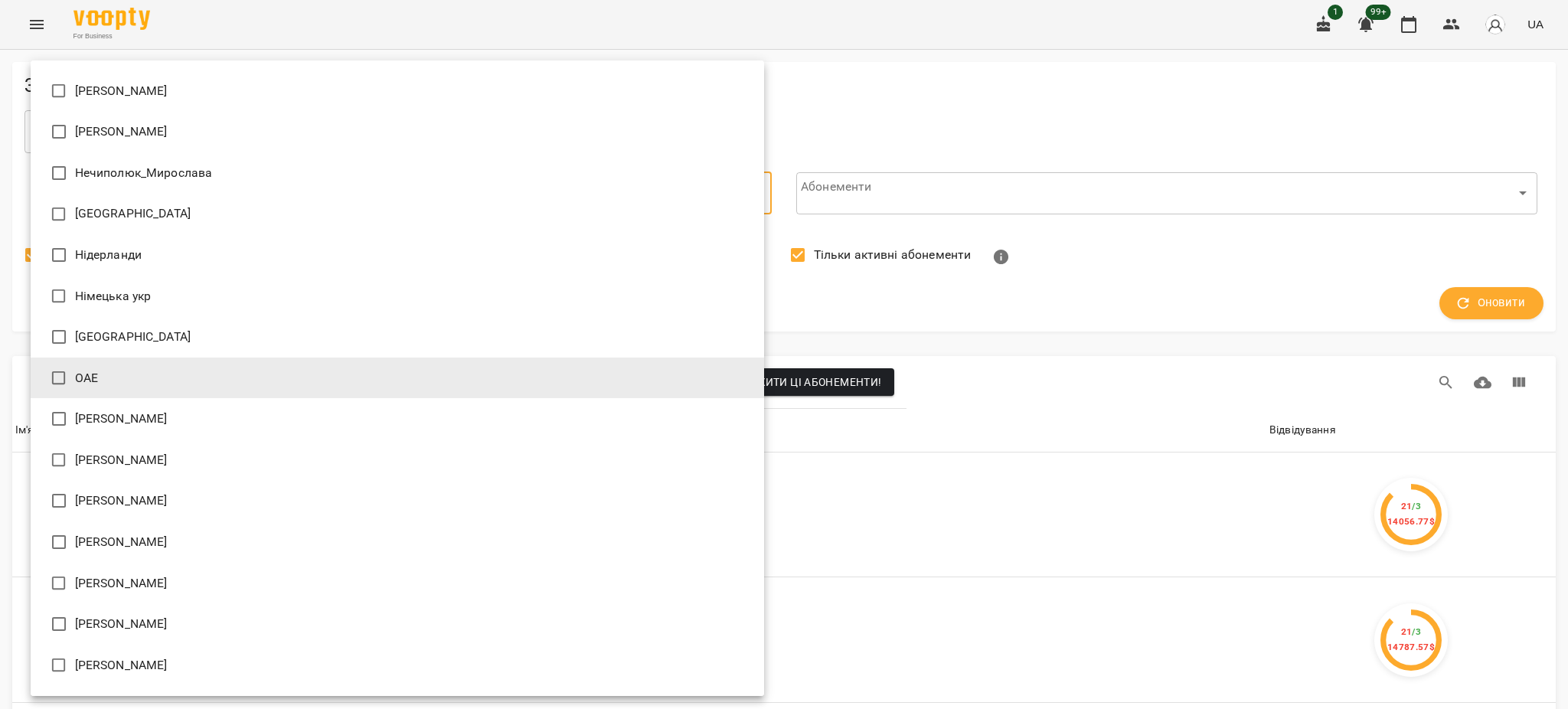
click at [161, 422] on span "Оксана Михайлишин" at bounding box center [121, 419] width 92 height 18
type input "**********"
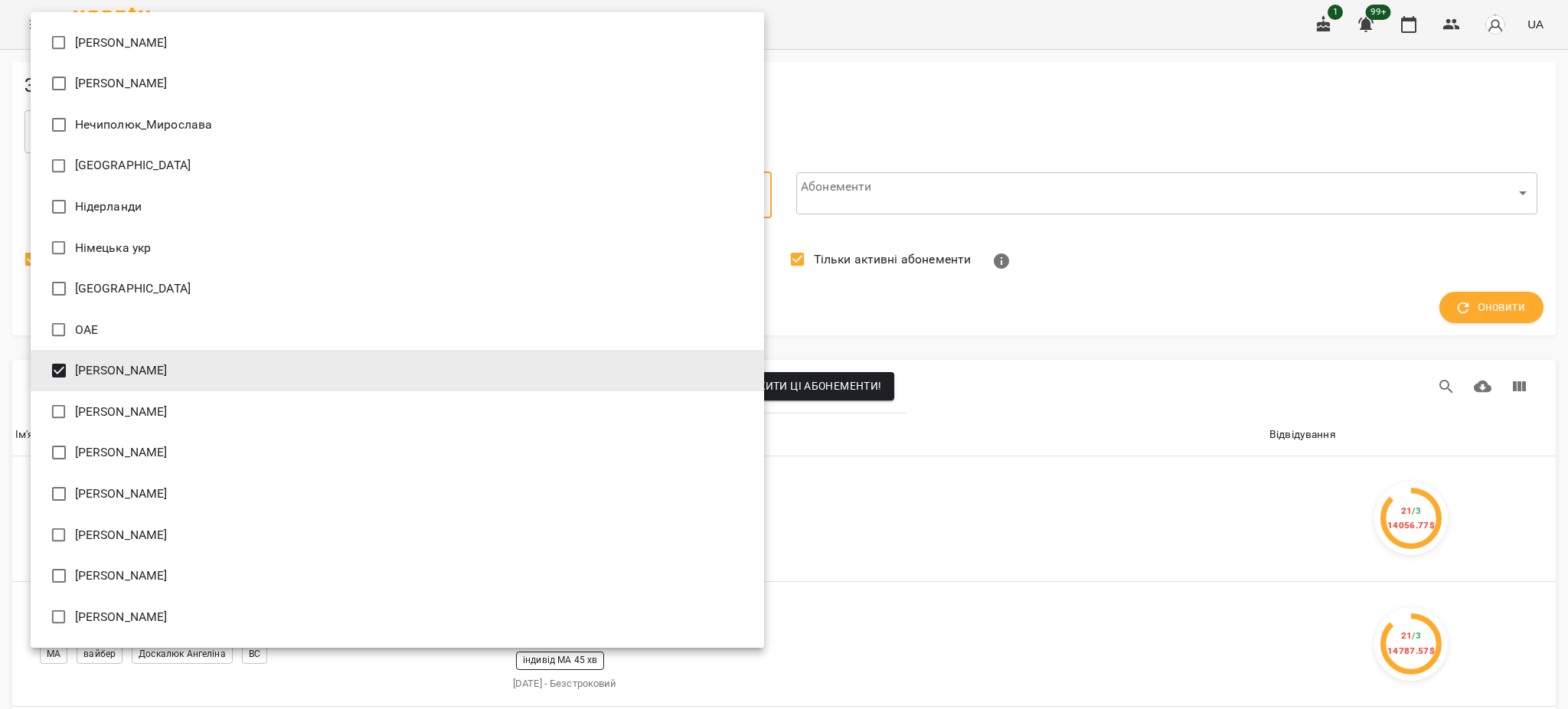
click at [914, 92] on div at bounding box center [784, 354] width 1568 height 709
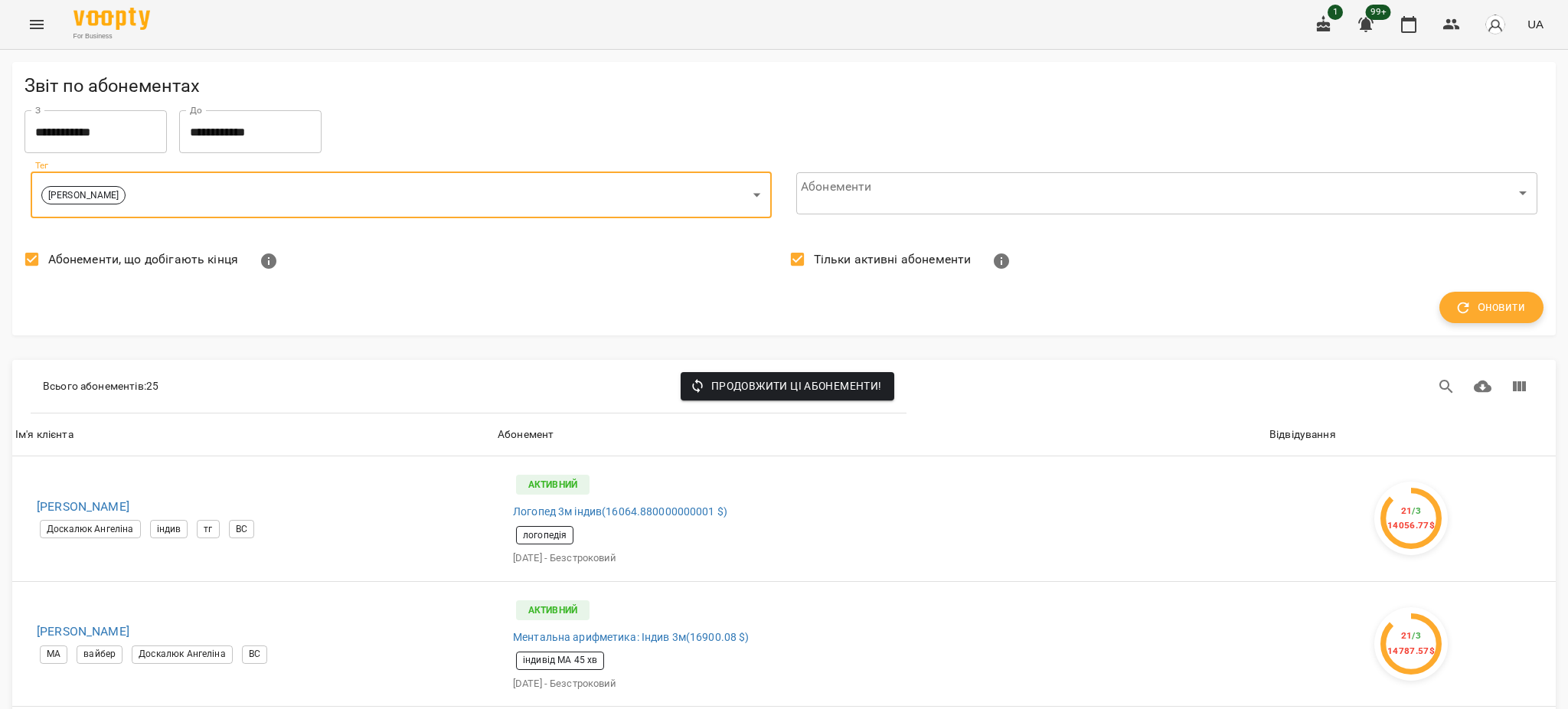
click at [1485, 314] on span "Оновити" at bounding box center [1491, 308] width 67 height 20
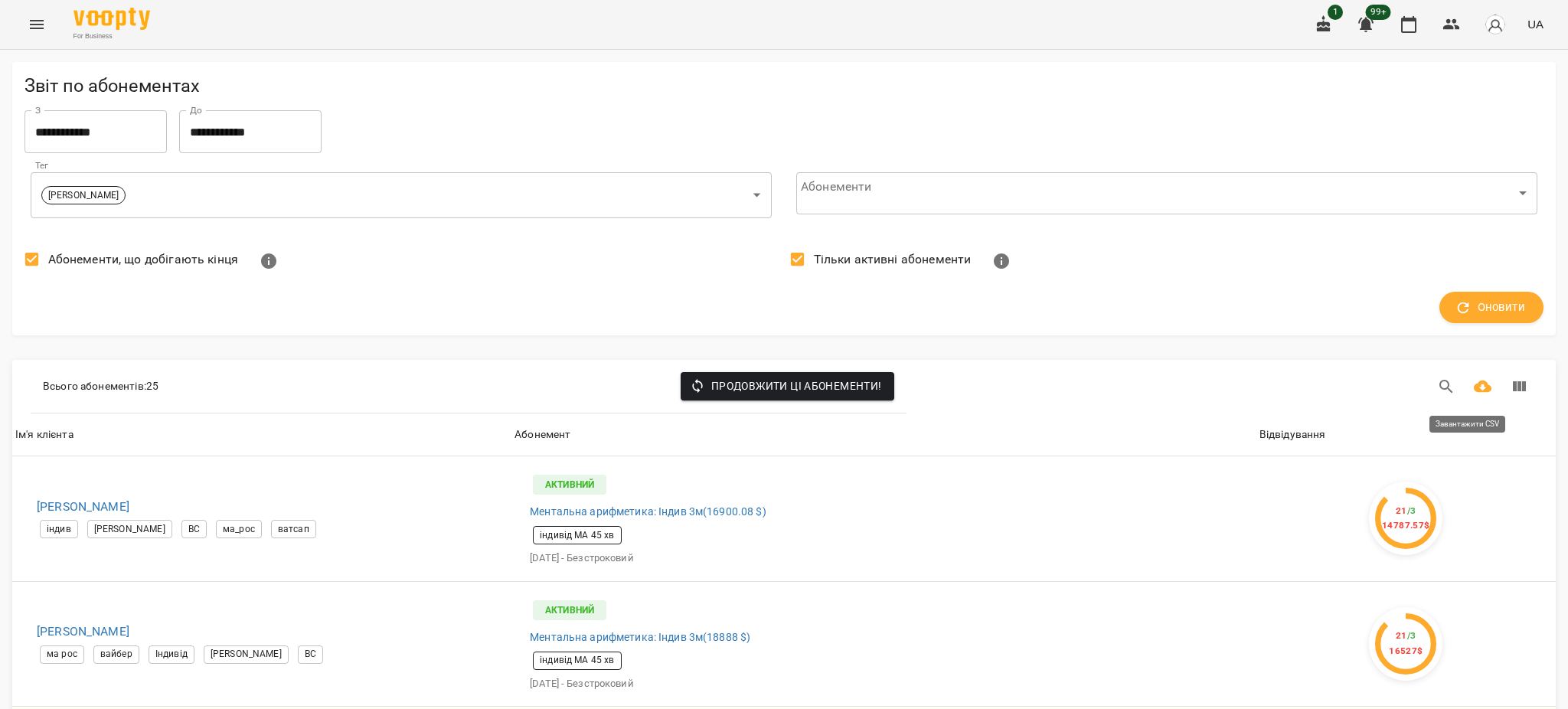
click at [1474, 385] on icon "Завантажити CSV" at bounding box center [1483, 386] width 18 height 12
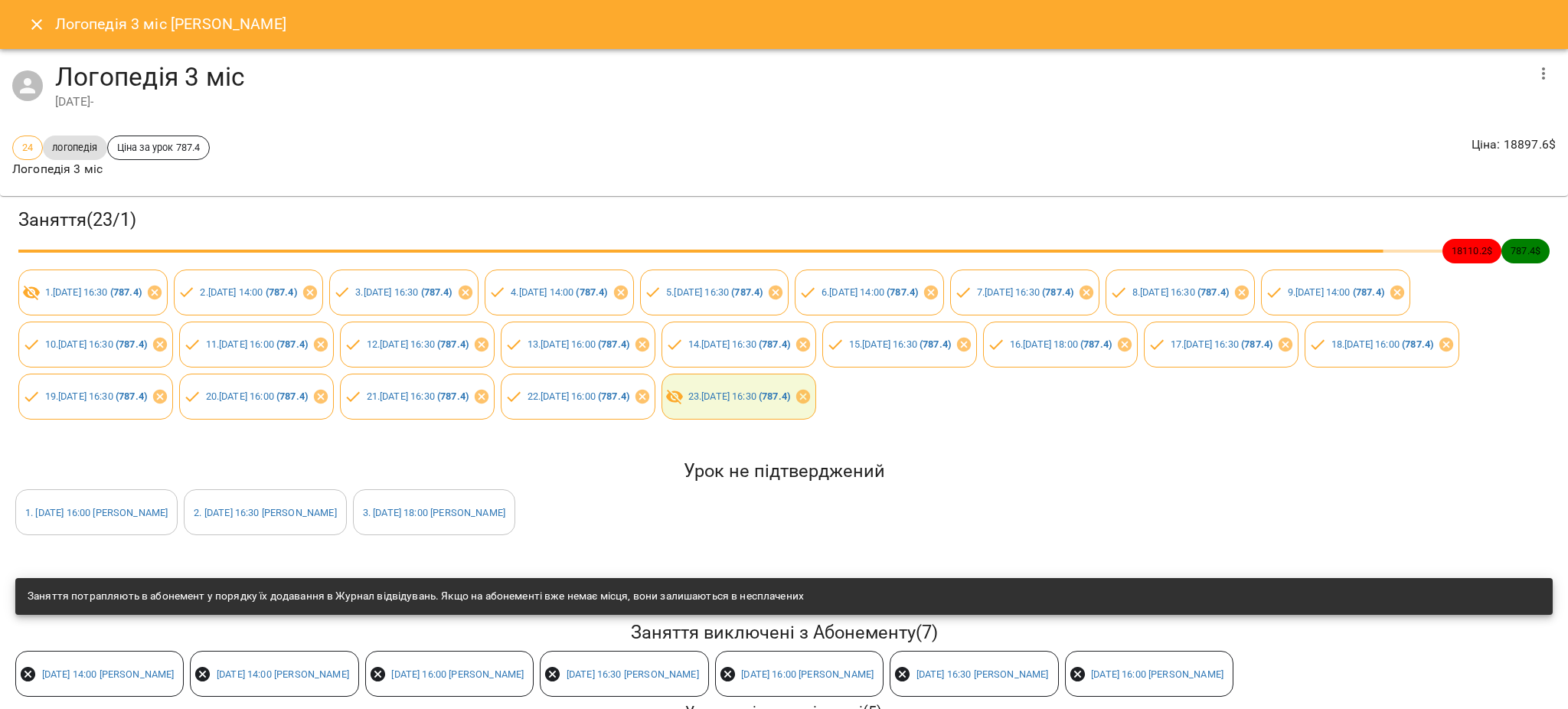
click at [41, 30] on icon "Close" at bounding box center [37, 25] width 18 height 18
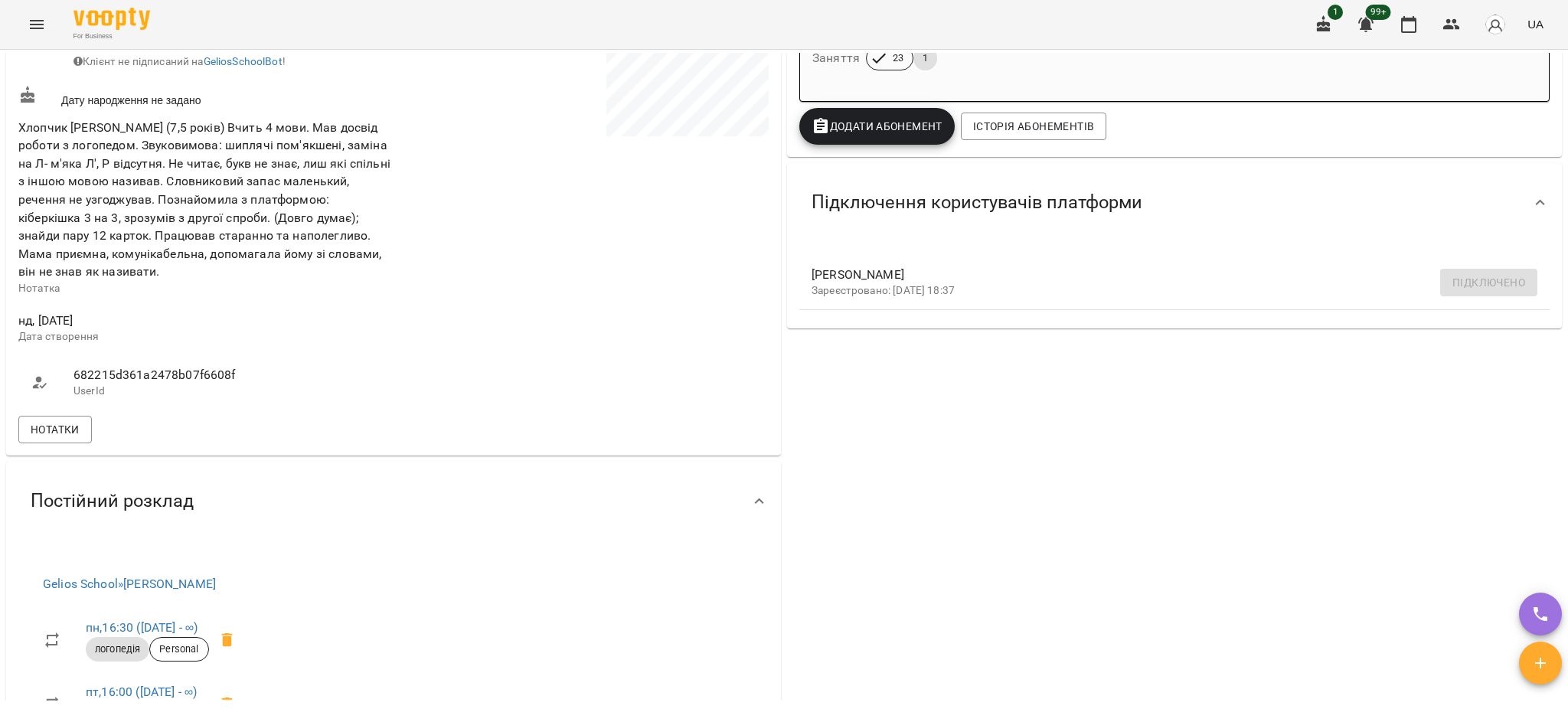
scroll to position [612, 0]
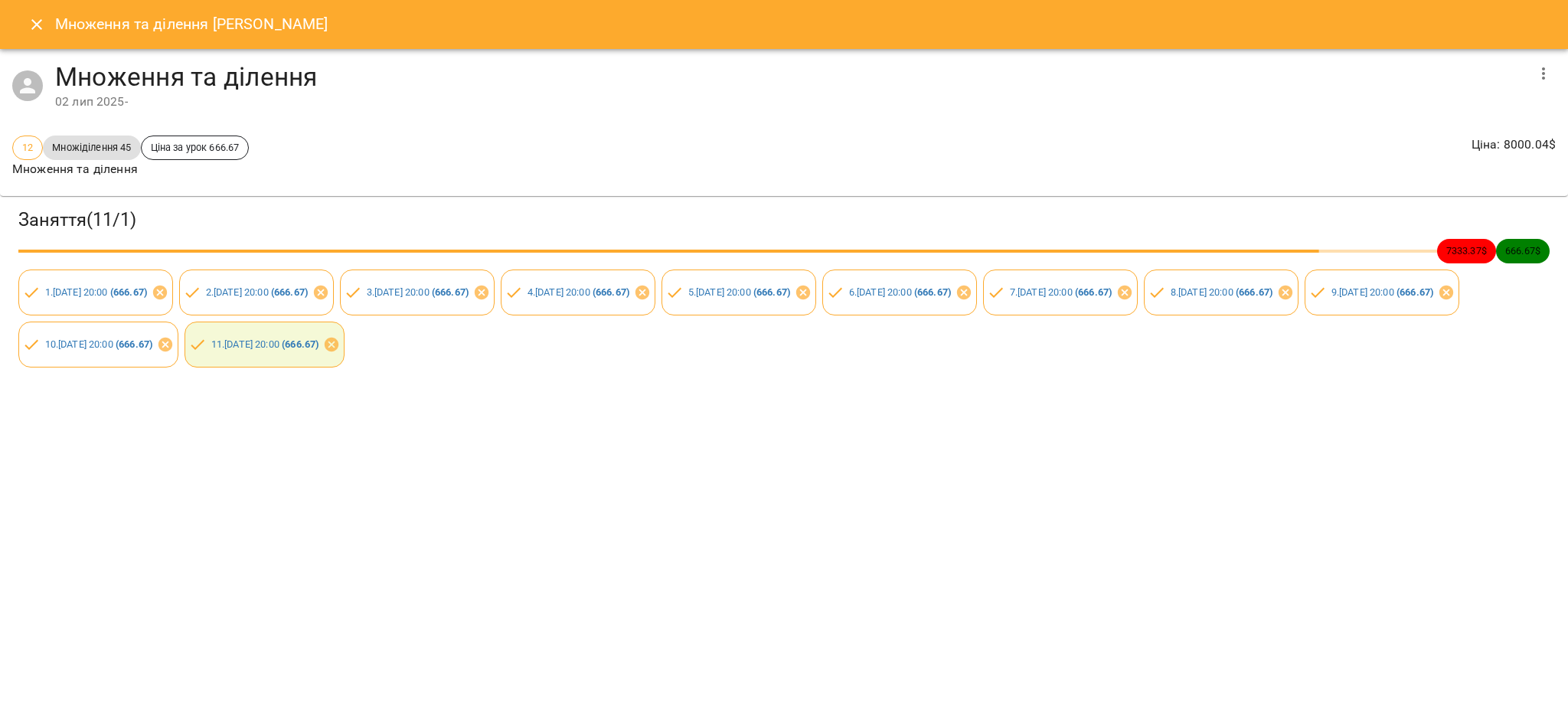
click at [35, 21] on icon "Close" at bounding box center [37, 25] width 18 height 18
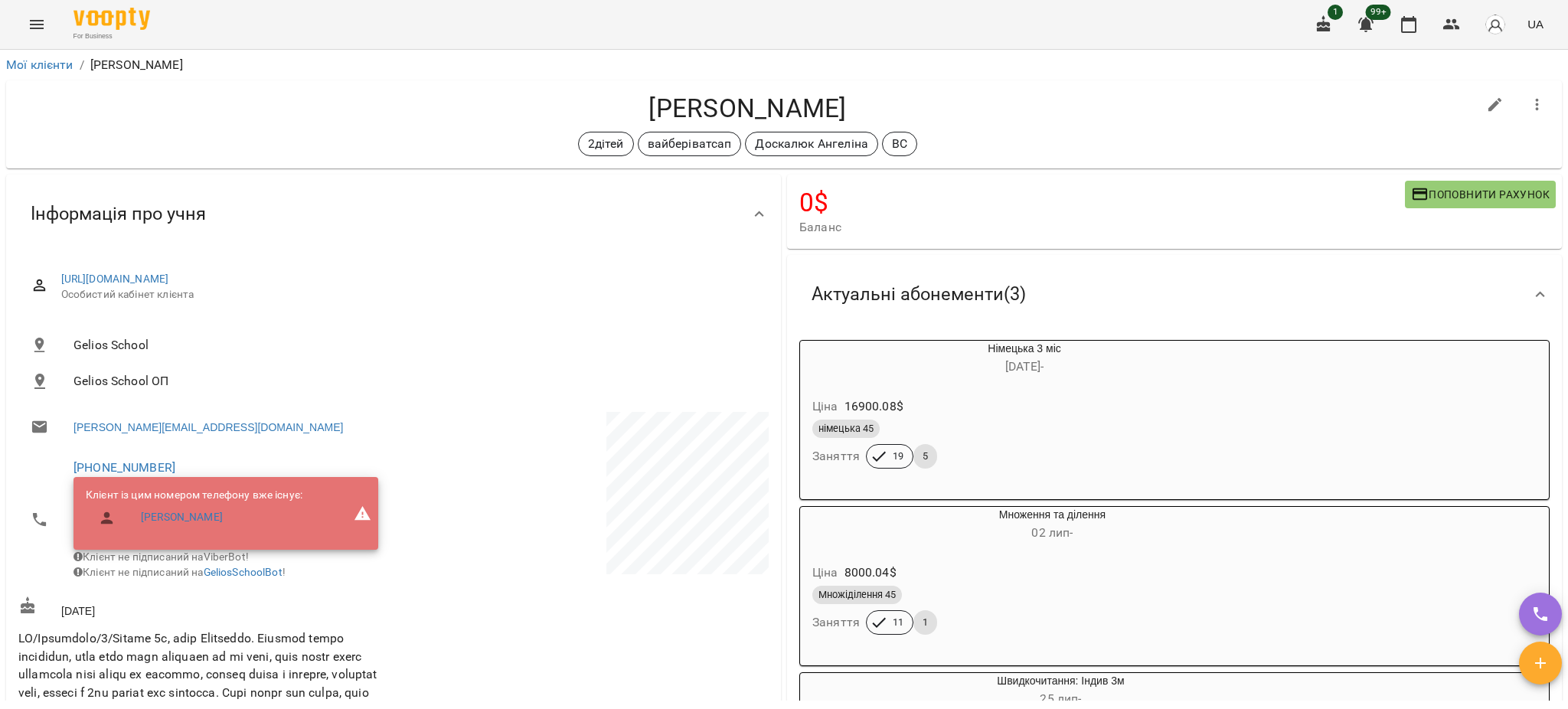
scroll to position [204, 0]
